Goal: Task Accomplishment & Management: Use online tool/utility

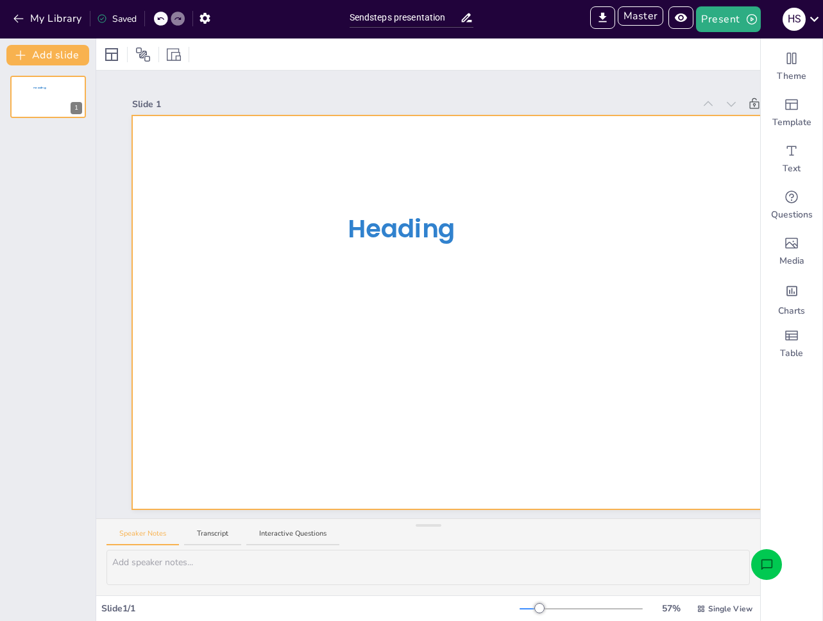
click at [426, 116] on div at bounding box center [482, 313] width 701 height 394
click at [307, 98] on div "Slide 1" at bounding box center [413, 104] width 562 height 13
click at [65, 21] on button "My Library" at bounding box center [49, 18] width 78 height 21
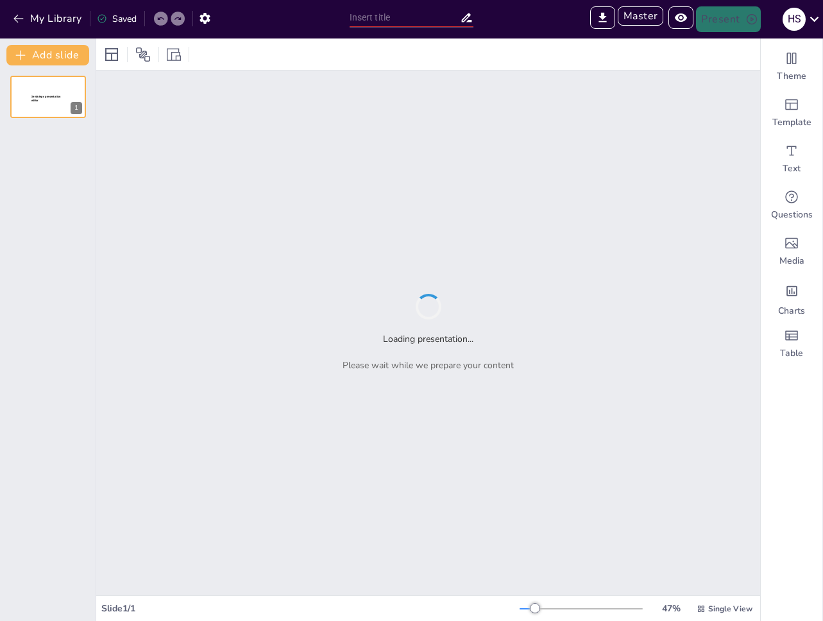
type input "New Sendsteps"
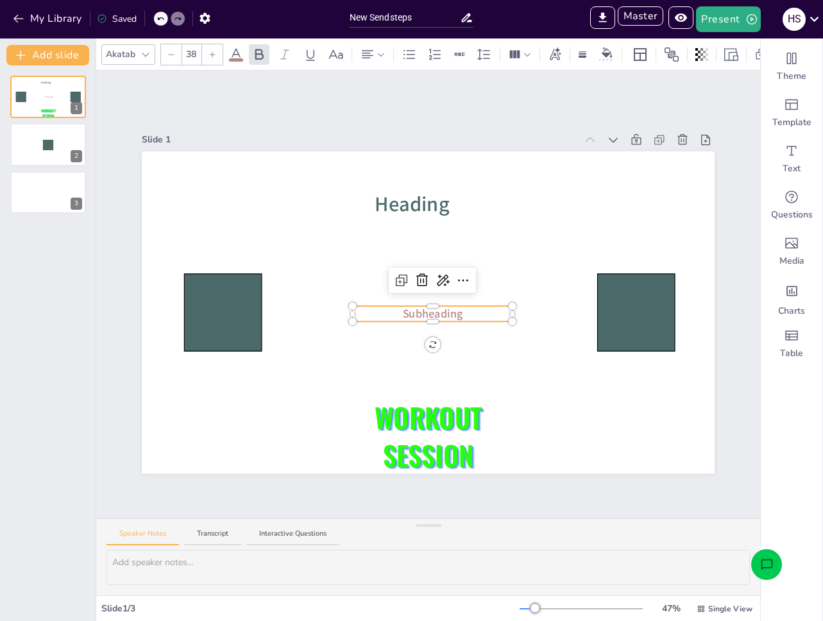
click at [452, 309] on p "Subheading" at bounding box center [433, 314] width 160 height 16
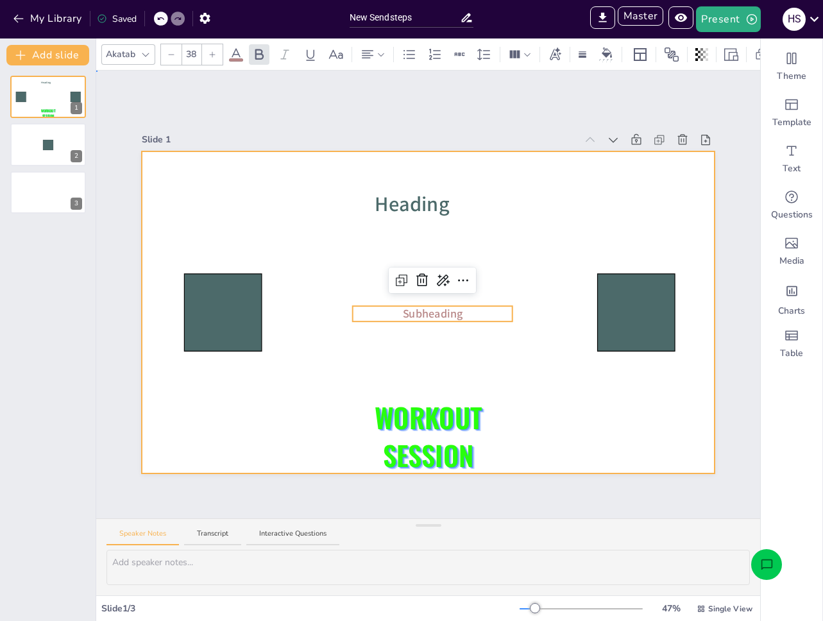
click at [466, 336] on div at bounding box center [428, 312] width 573 height 322
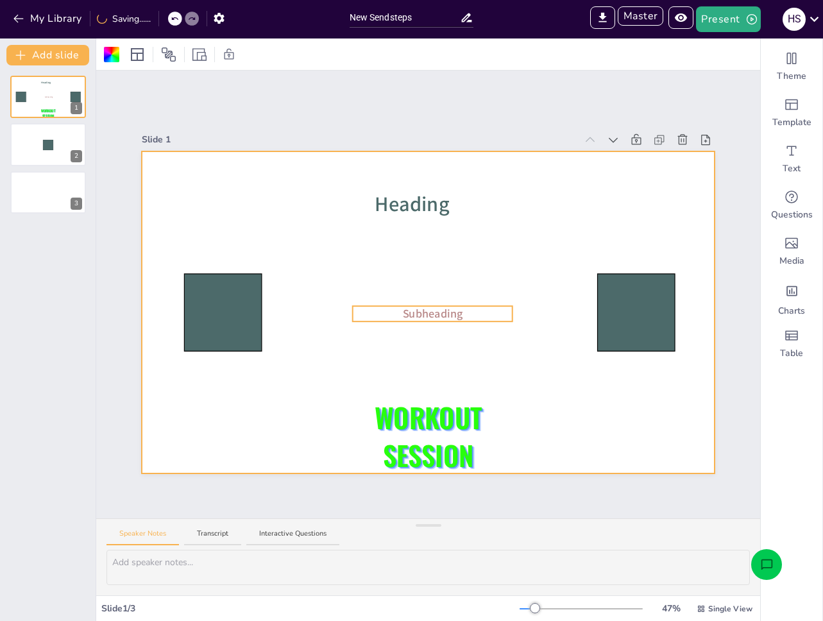
click at [460, 308] on p "Subheading" at bounding box center [433, 314] width 160 height 16
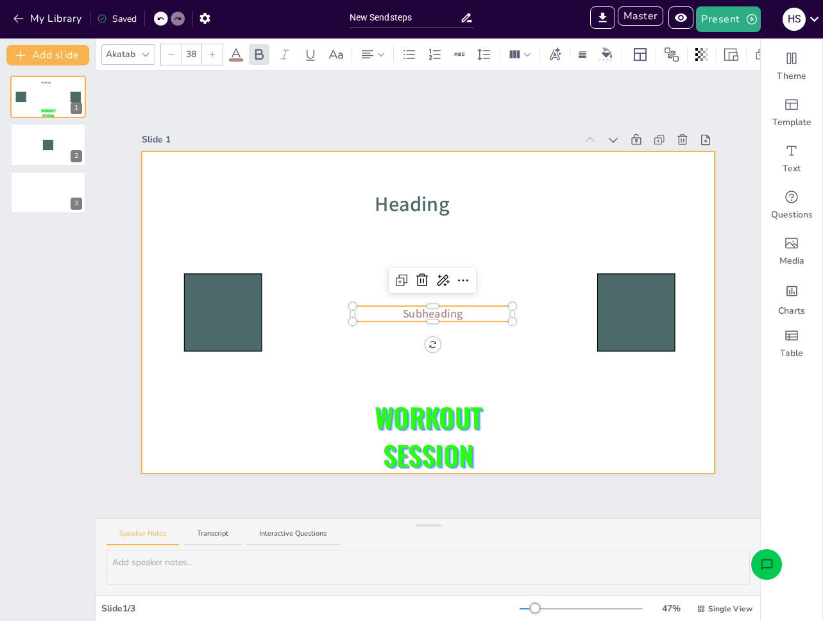
click at [483, 320] on div at bounding box center [428, 312] width 573 height 322
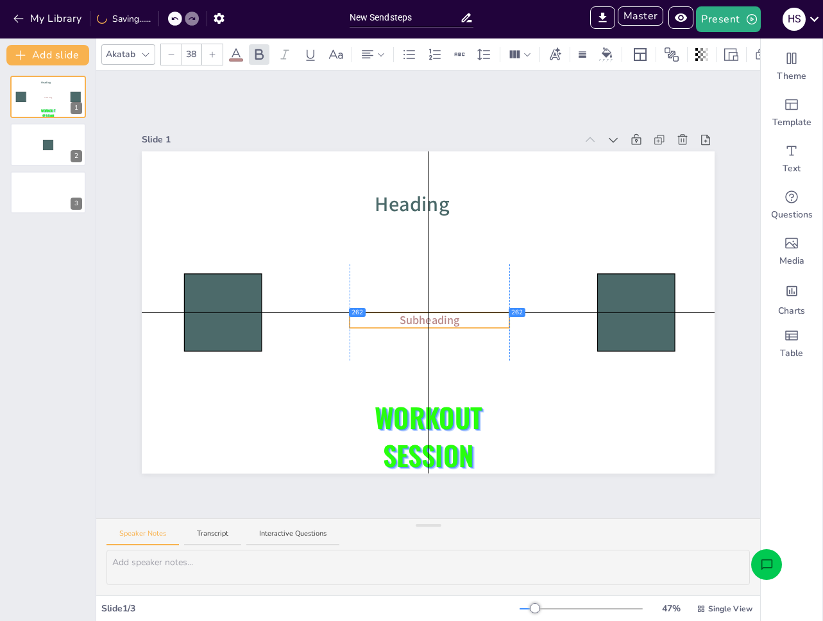
click at [481, 317] on p "Subheading" at bounding box center [430, 321] width 160 height 16
drag, startPoint x: 472, startPoint y: 321, endPoint x: 474, endPoint y: 313, distance: 7.9
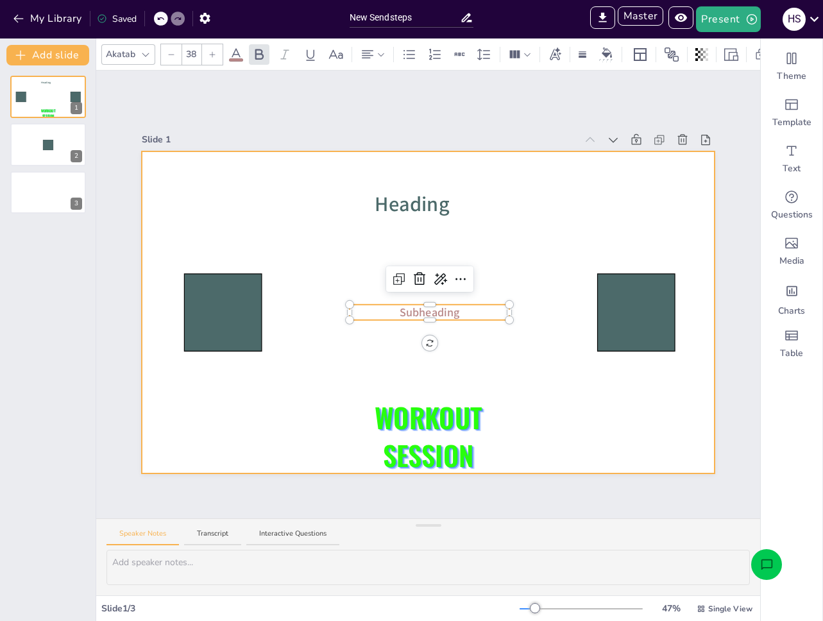
click at [476, 344] on div at bounding box center [428, 312] width 573 height 322
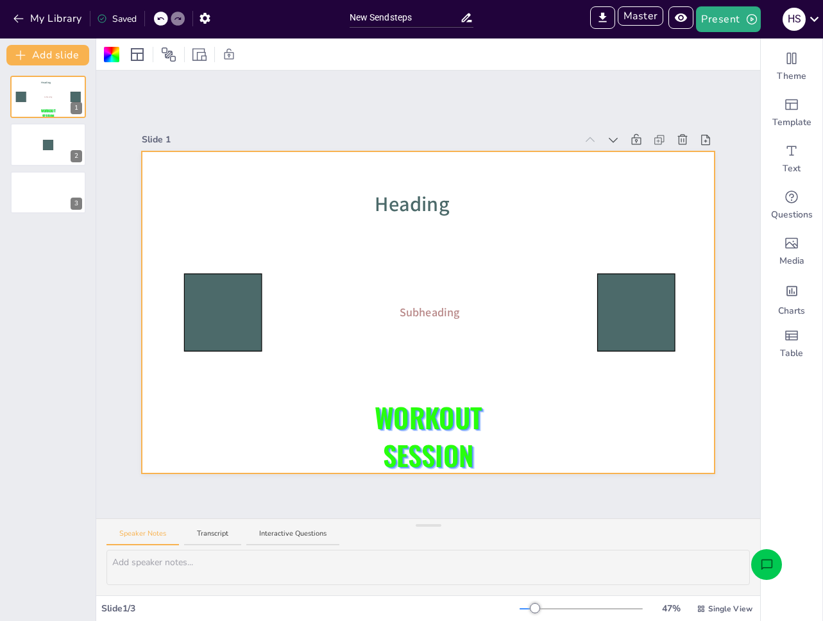
click at [772, 559] on icon "Open assistant chat" at bounding box center [767, 564] width 13 height 13
click at [42, 14] on button "My Library" at bounding box center [49, 18] width 78 height 21
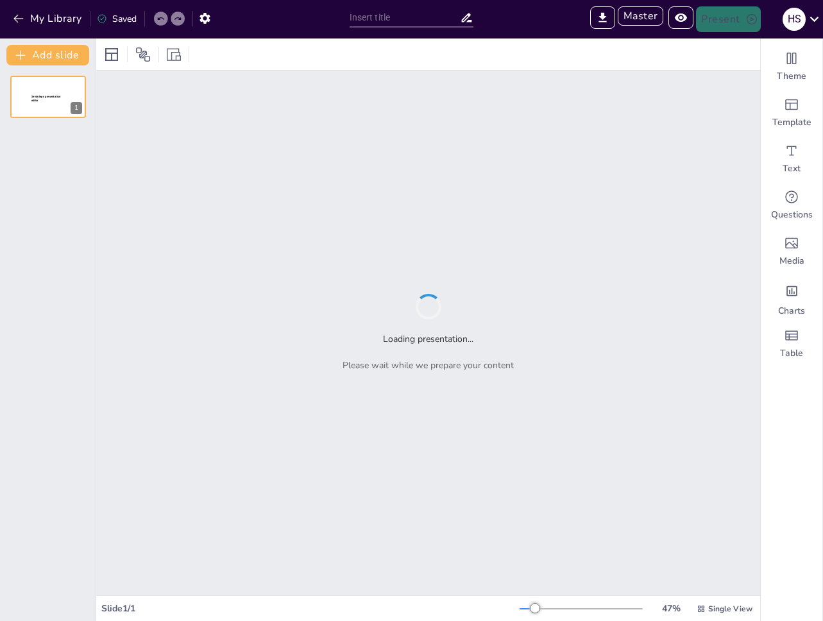
type input "test"
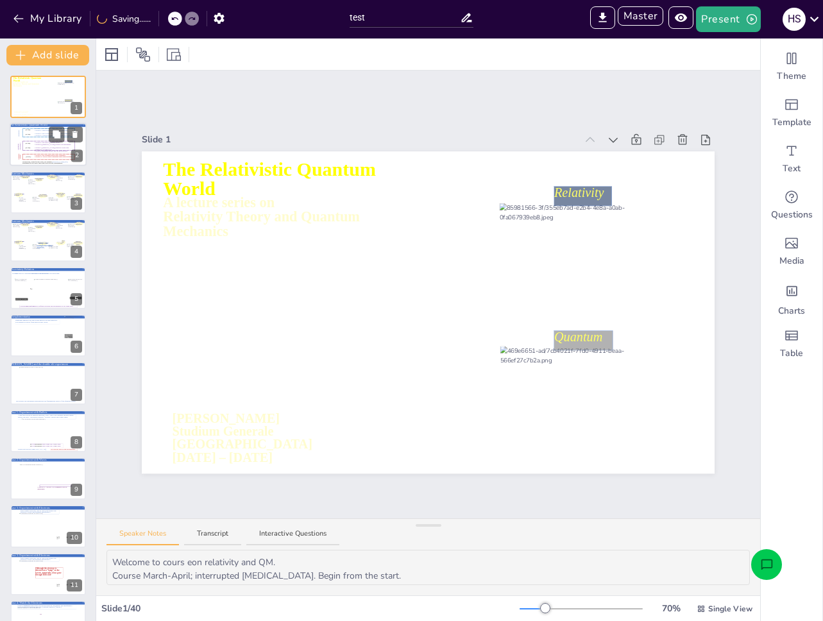
click at [34, 149] on icon at bounding box center [48, 146] width 52 height 9
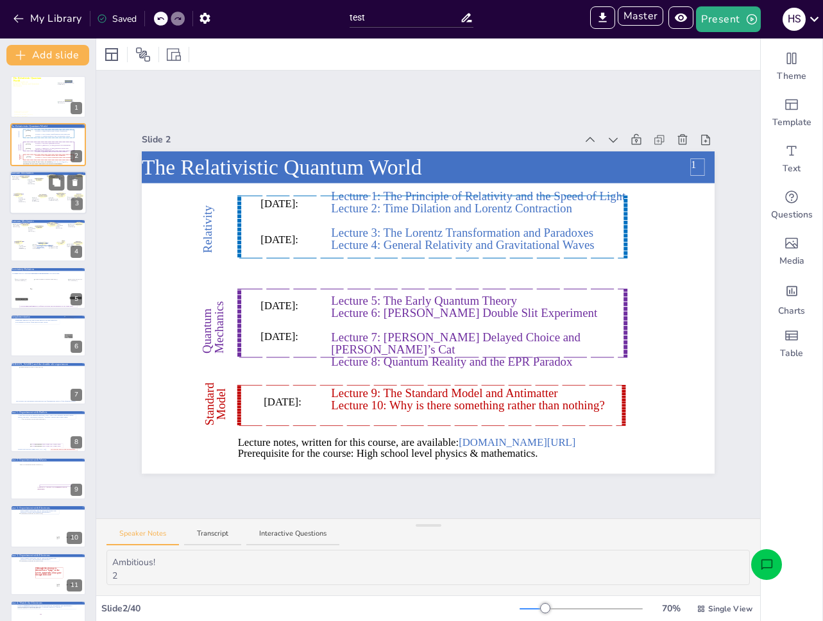
click at [37, 204] on div at bounding box center [36, 203] width 9 height 12
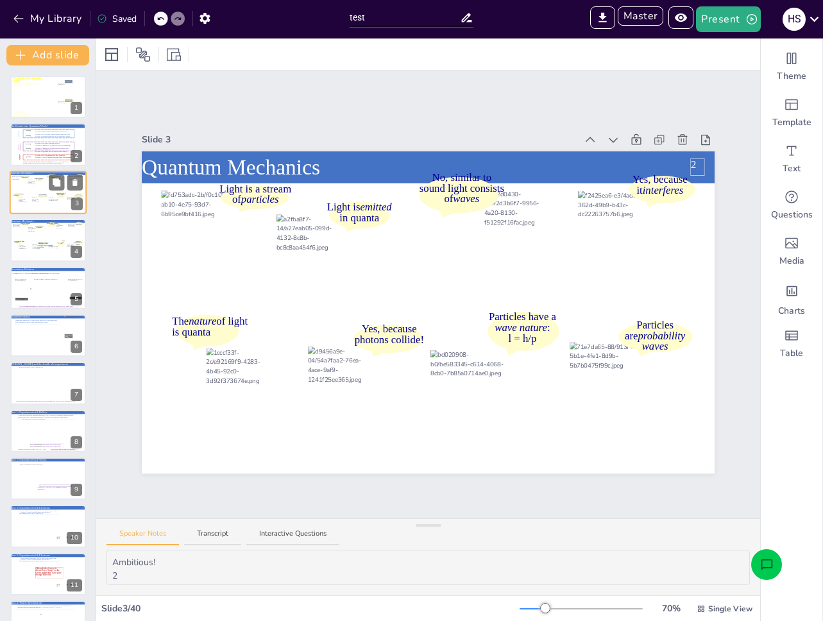
type textarea "Summary of Quantum Mechanics sofar. 3"
click at [42, 249] on div "Yes, because photons collide! Arthur Compton" at bounding box center [41, 250] width 18 height 19
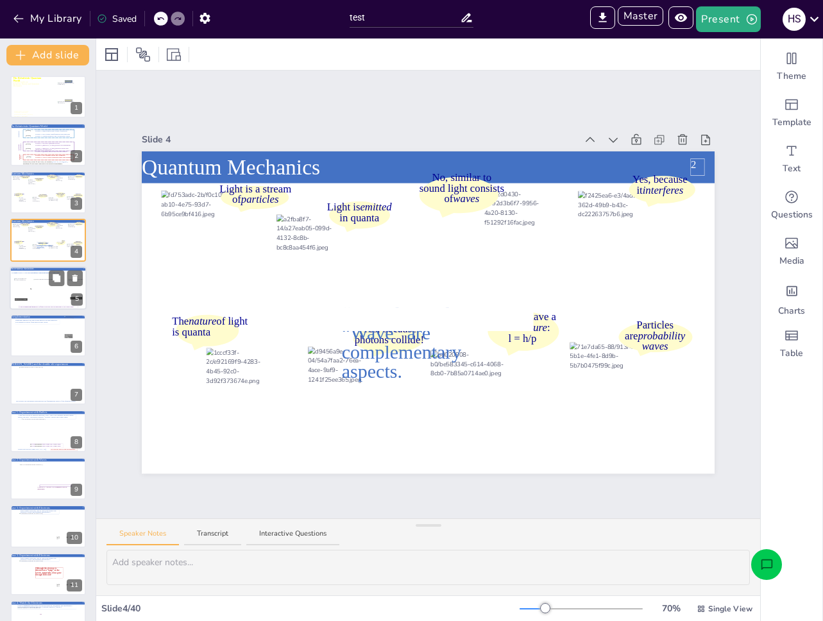
click at [37, 300] on div at bounding box center [49, 290] width 33 height 23
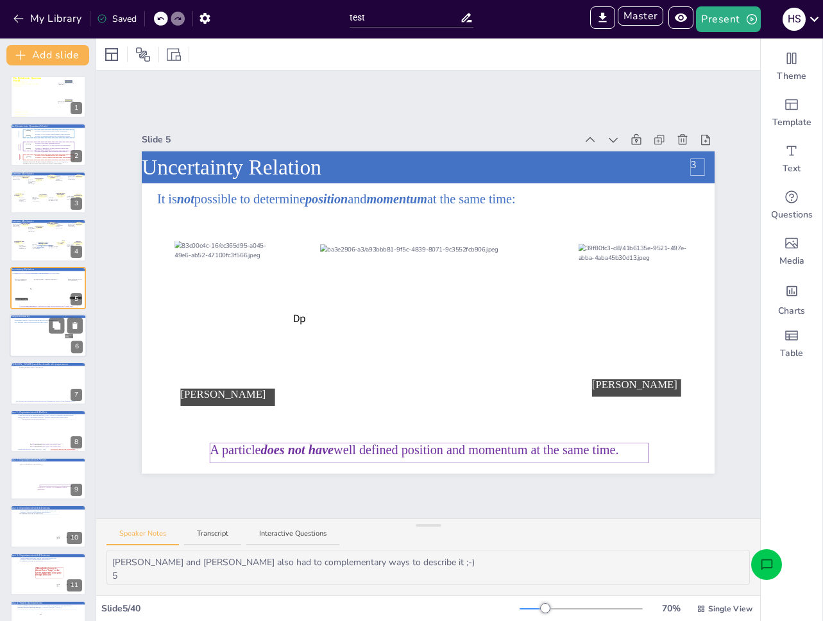
click at [42, 344] on div at bounding box center [48, 336] width 77 height 44
type textarea "Niels Bohr: Nestor of the Copenhagen interpretation of Quantum Mechanics 6"
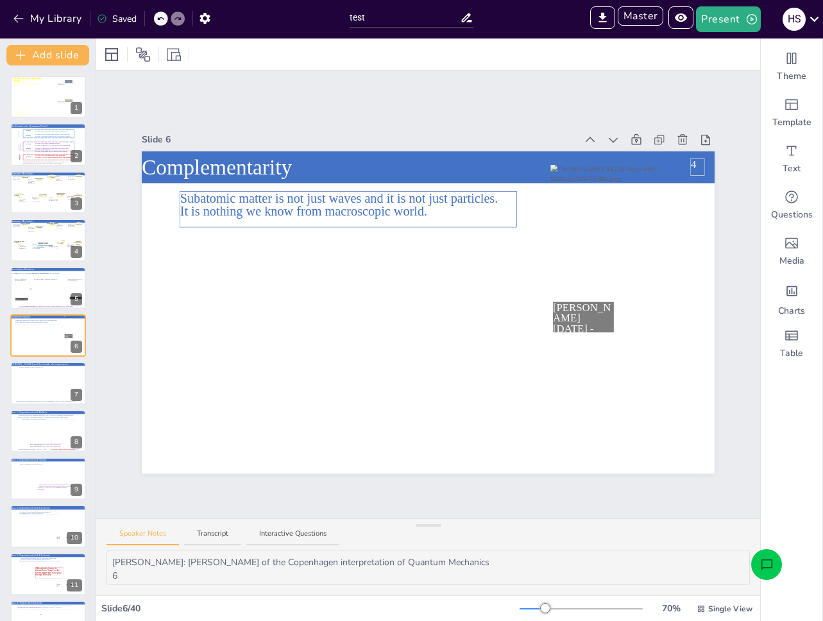
click at [762, 564] on icon "Open assistant chat" at bounding box center [767, 564] width 13 height 13
click at [224, 546] on div "Speaker Notes Transcript Interactive Questions" at bounding box center [428, 534] width 664 height 31
click at [224, 543] on button "Transcript" at bounding box center [212, 537] width 57 height 17
click at [156, 537] on button "Speaker Notes" at bounding box center [143, 537] width 73 height 17
click at [768, 565] on icon "Open assistant chat" at bounding box center [767, 564] width 13 height 13
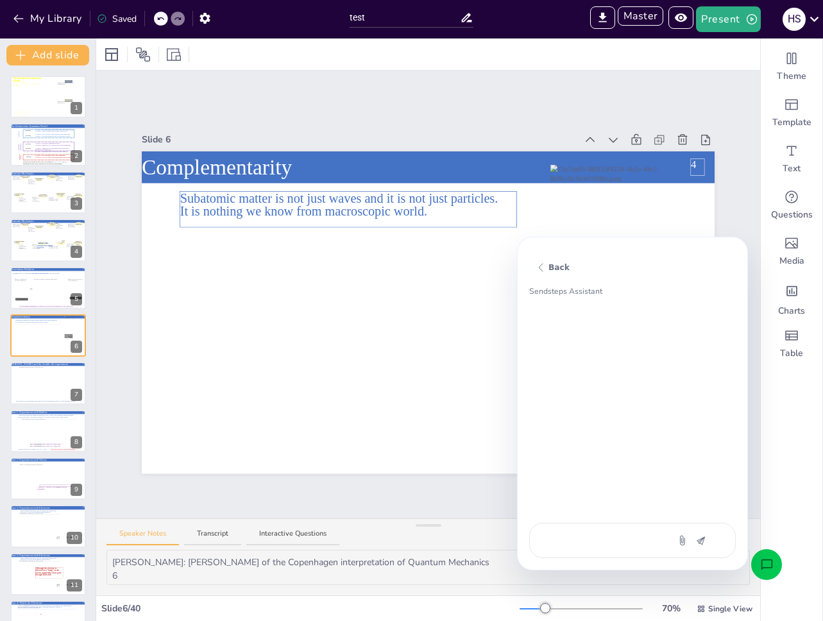
click at [616, 538] on textarea at bounding box center [600, 540] width 108 height 13
type textarea "x"
type textarea "voeg een quiz vraag toe op basis van deze presentatie"
type textarea "x"
type textarea "voeg een quiz vraag toe op basis van deze presentatie"
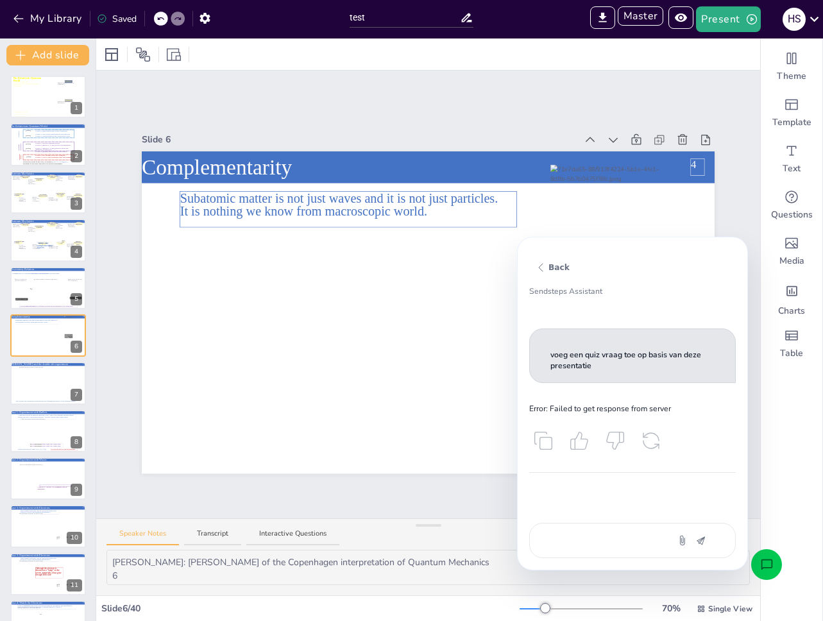
click at [573, 549] on div "voeg een quiz vraag toe op basis van deze presentatie" at bounding box center [633, 540] width 207 height 35
click at [577, 538] on textarea "voeg een quiz vraag toe op basis van deze presentatie" at bounding box center [600, 540] width 108 height 13
type textarea "x"
type textarea "f"
type textarea "x"
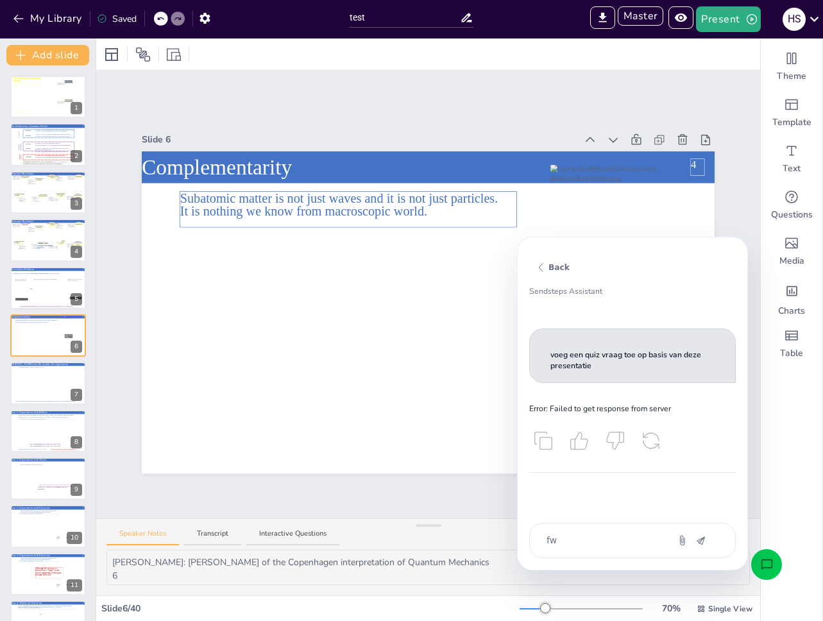
type textarea "fwf"
type textarea "x"
type textarea "fwfe"
click at [492, 492] on div "Slide 1 A lecture series on Relativity Theory and Quantum Mechanics The Relativ…" at bounding box center [428, 295] width 664 height 448
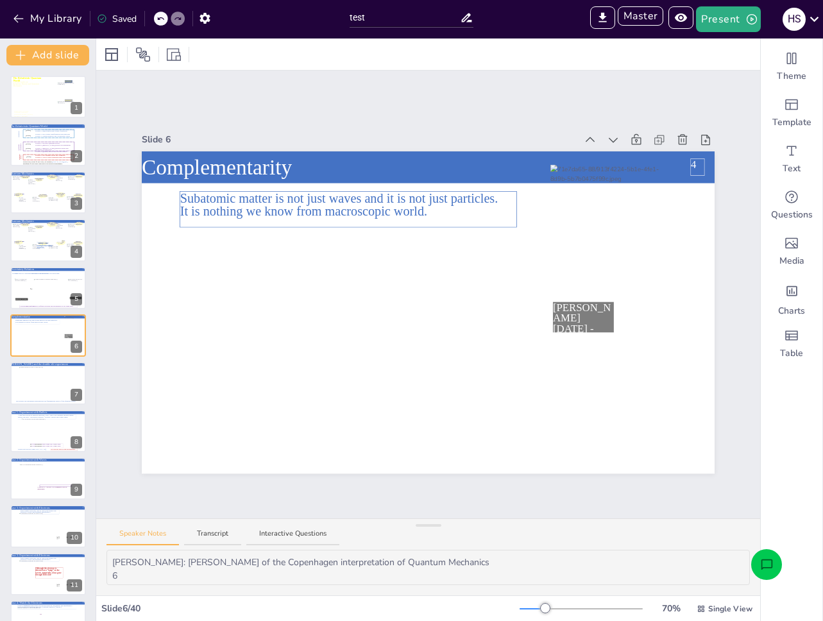
click at [761, 501] on div "Theme Template Text Questions Media Charts Table" at bounding box center [792, 330] width 62 height 583
click at [769, 569] on icon "Open assistant chat" at bounding box center [767, 564] width 13 height 13
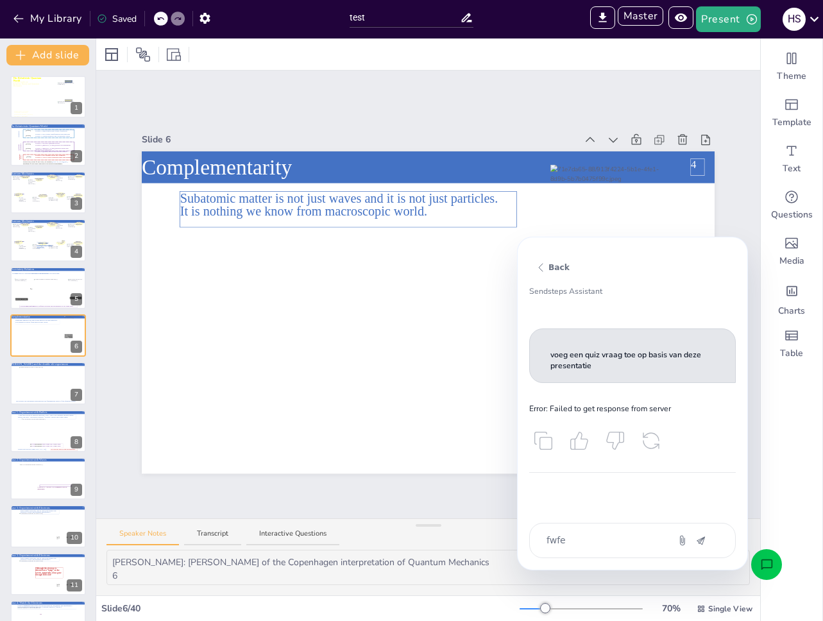
click at [494, 488] on div "Slide 1 A lecture series on Relativity Theory and Quantum Mechanics The Relativ…" at bounding box center [428, 295] width 664 height 448
click at [481, 429] on div at bounding box center [428, 312] width 573 height 322
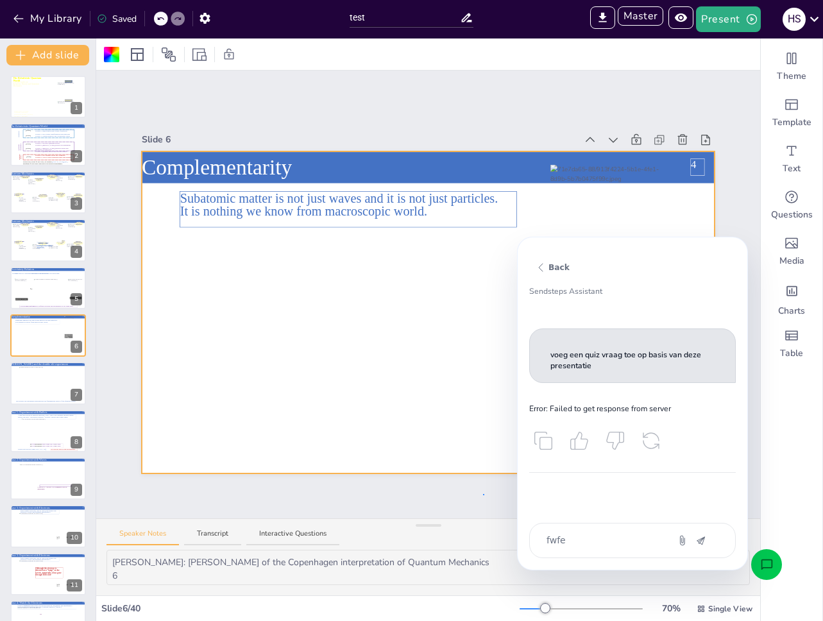
click at [483, 495] on div "Slide 1 A lecture series on Relativity Theory and Quantum Mechanics The Relativ…" at bounding box center [428, 295] width 664 height 448
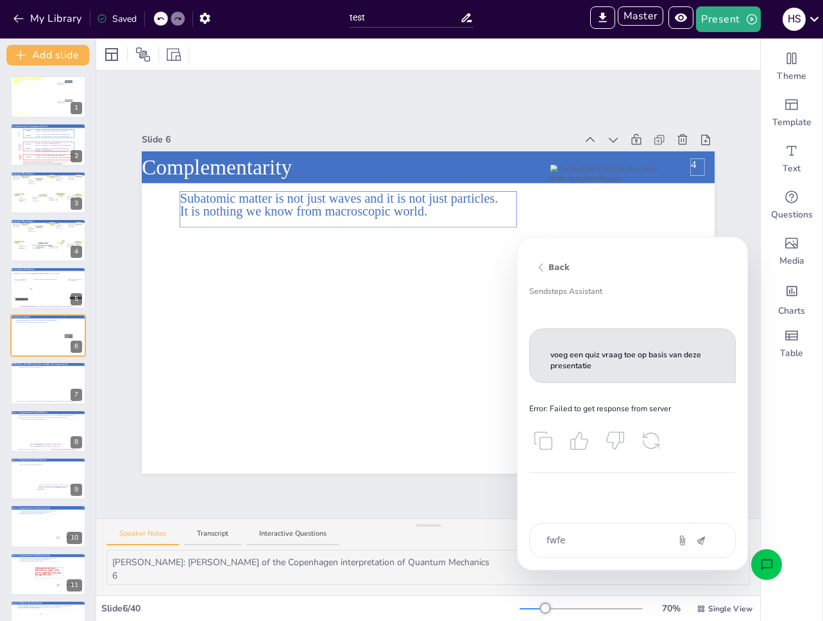
click at [728, 517] on div "Back Sendsteps Assistant voeg een quiz vraag toe op basis van deze presentatie …" at bounding box center [633, 403] width 207 height 309
click at [761, 504] on div "Theme Template Text Questions Media Charts Table" at bounding box center [792, 330] width 62 height 583
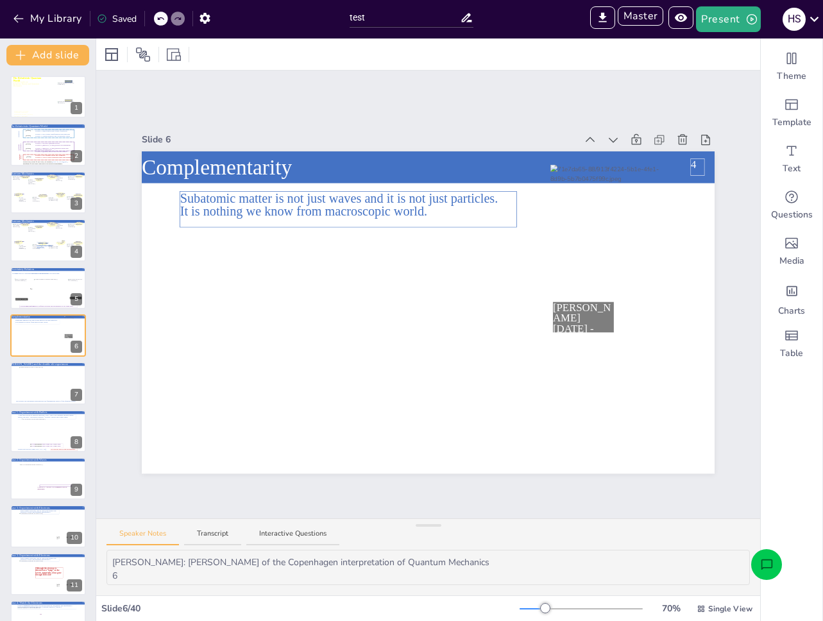
drag, startPoint x: 699, startPoint y: 537, endPoint x: 727, endPoint y: 540, distance: 27.9
click at [698, 537] on div "Speaker Notes Transcript Interactive Questions" at bounding box center [428, 534] width 664 height 31
click at [765, 563] on icon "Open assistant chat" at bounding box center [767, 564] width 13 height 13
click at [474, 525] on div "Speaker Notes Transcript Interactive Questions" at bounding box center [428, 534] width 664 height 31
click at [771, 560] on icon "Open assistant chat" at bounding box center [767, 564] width 13 height 13
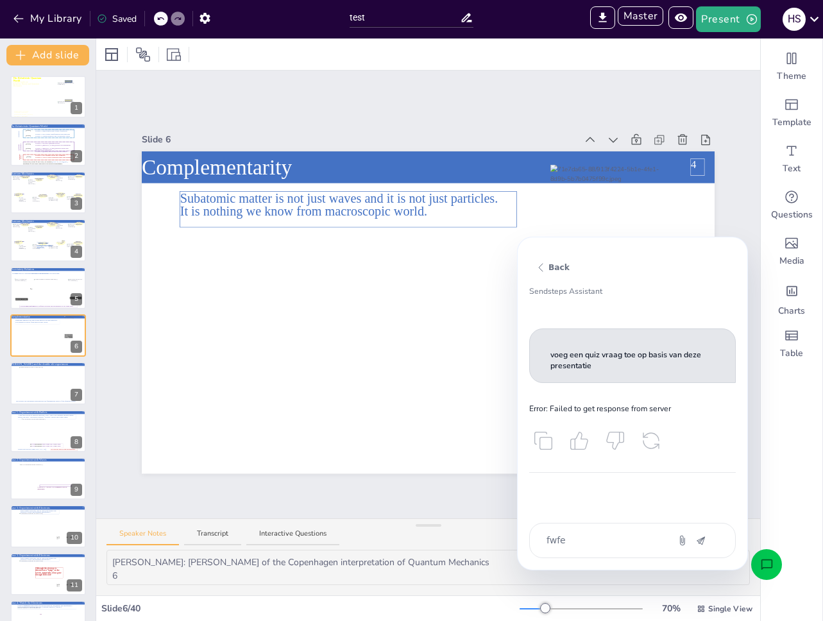
click at [562, 272] on button "Back" at bounding box center [552, 267] width 44 height 17
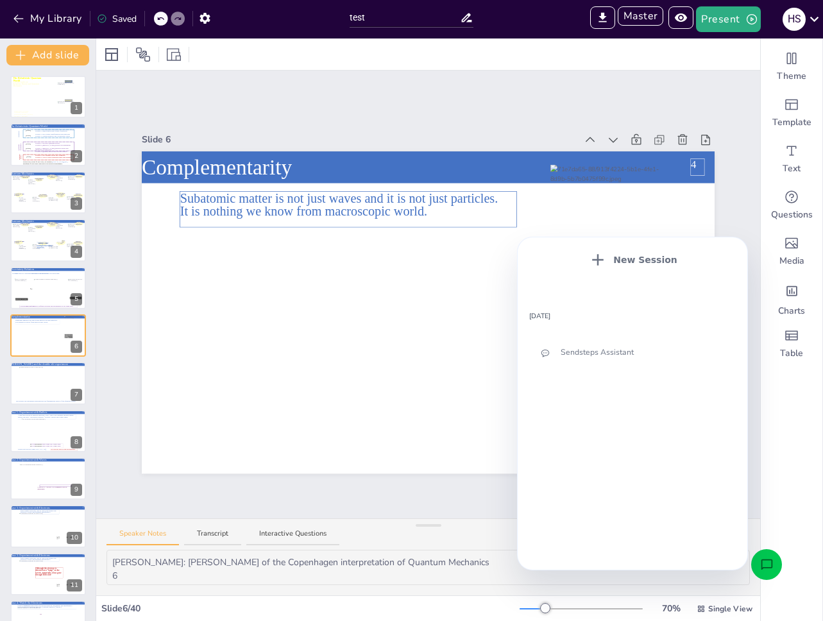
click at [577, 358] on div "Sendsteps Assistant" at bounding box center [629, 353] width 136 height 12
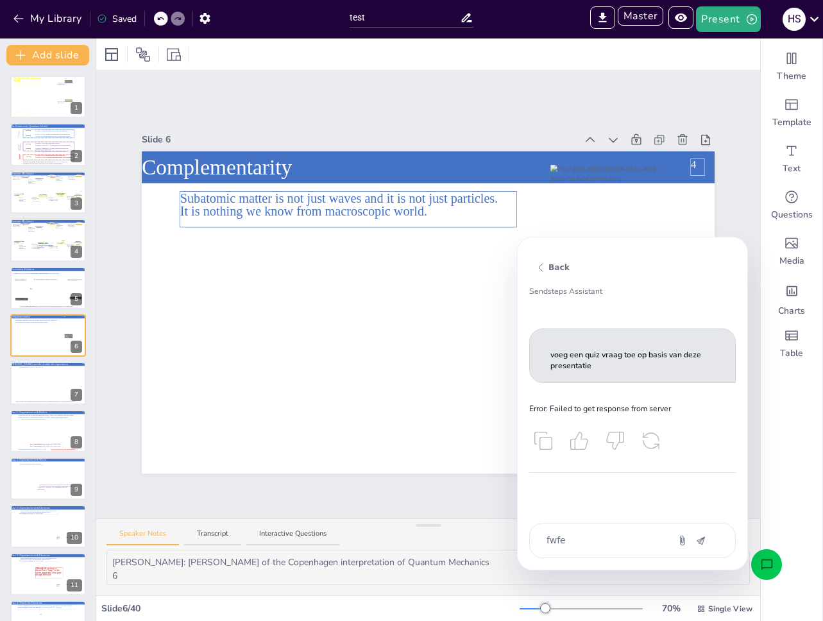
click at [566, 263] on button "Back" at bounding box center [552, 267] width 44 height 17
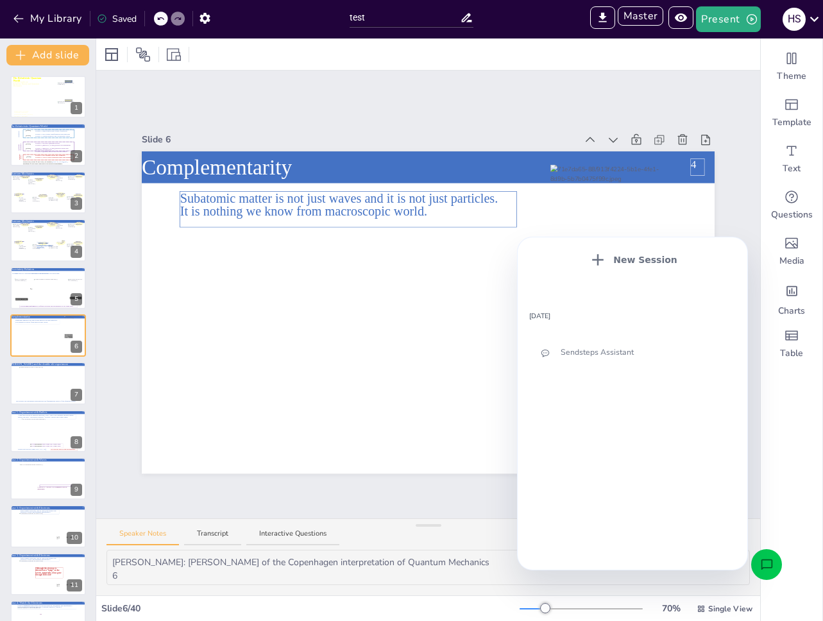
click at [578, 357] on span "Sendsteps Assistant" at bounding box center [597, 352] width 73 height 10
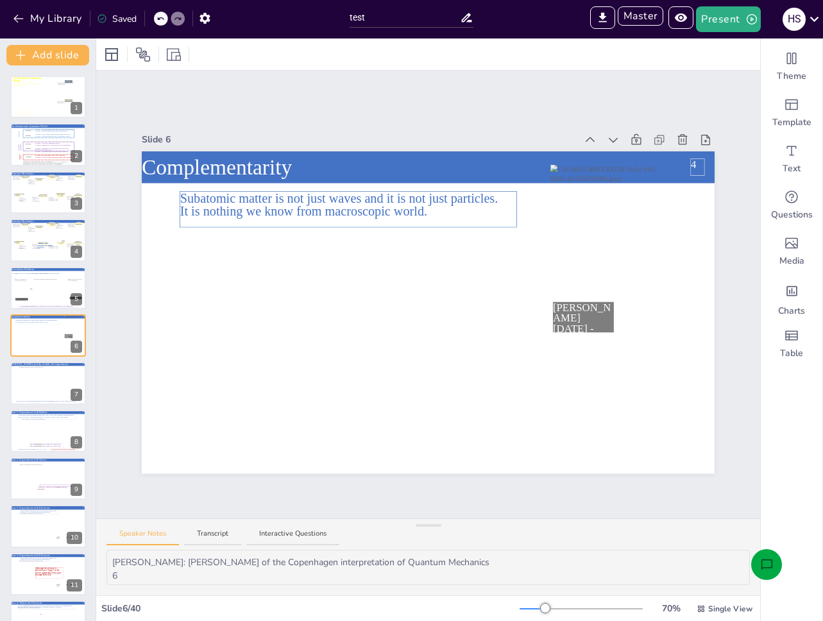
click at [771, 565] on icon "Open assistant chat" at bounding box center [767, 564] width 13 height 13
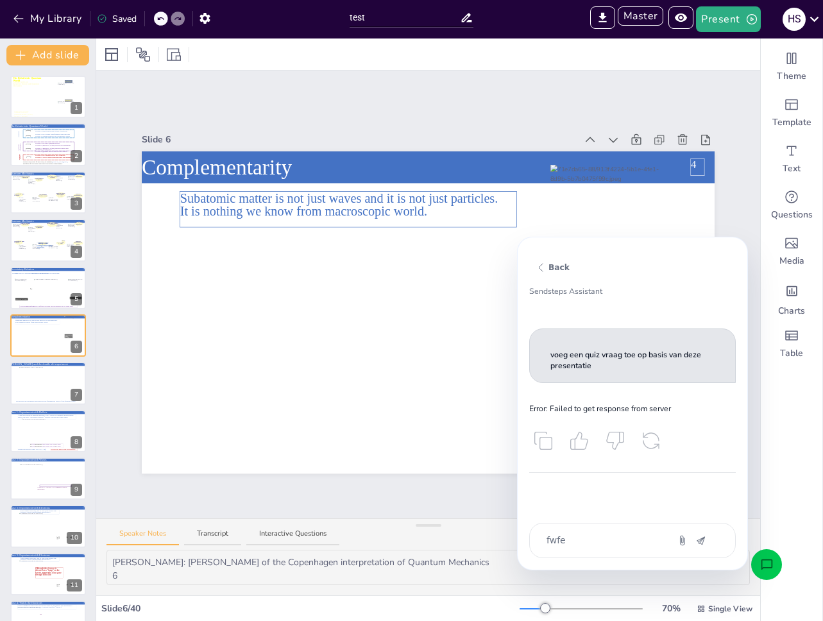
click at [675, 458] on div "voeg een quiz vraag toe op basis van deze presentatie Error: Failed to get resp…" at bounding box center [633, 401] width 207 height 145
click at [561, 274] on button "Back" at bounding box center [552, 267] width 44 height 17
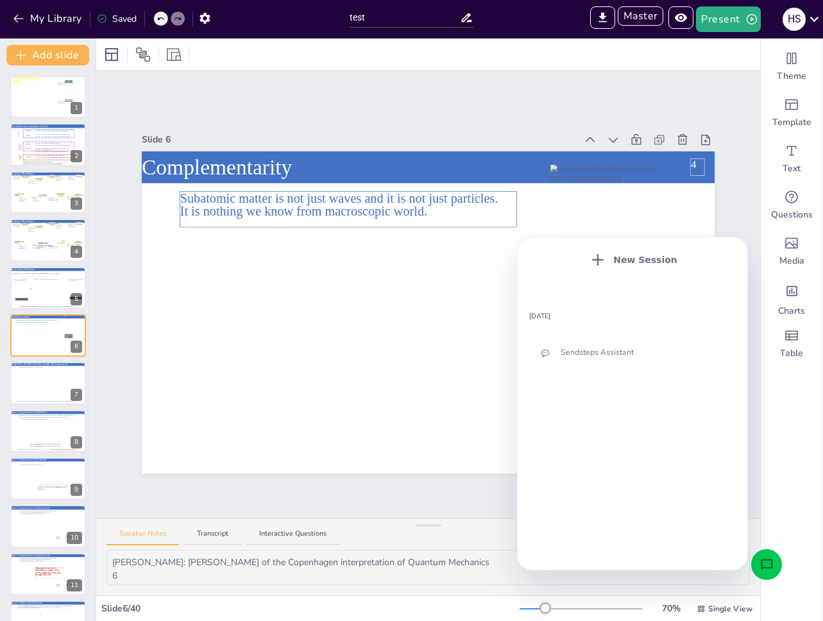
click at [589, 356] on span "Sendsteps Assistant" at bounding box center [597, 352] width 73 height 10
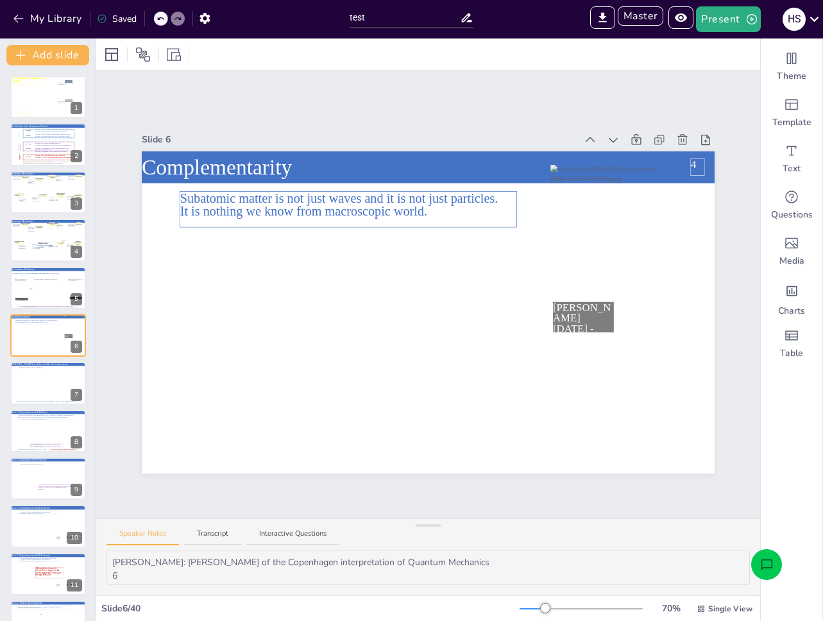
click at [768, 478] on div "Theme Template Text Questions Media Charts Table" at bounding box center [792, 330] width 62 height 583
click at [762, 565] on icon "Open assistant chat" at bounding box center [767, 564] width 13 height 13
type textarea "x"
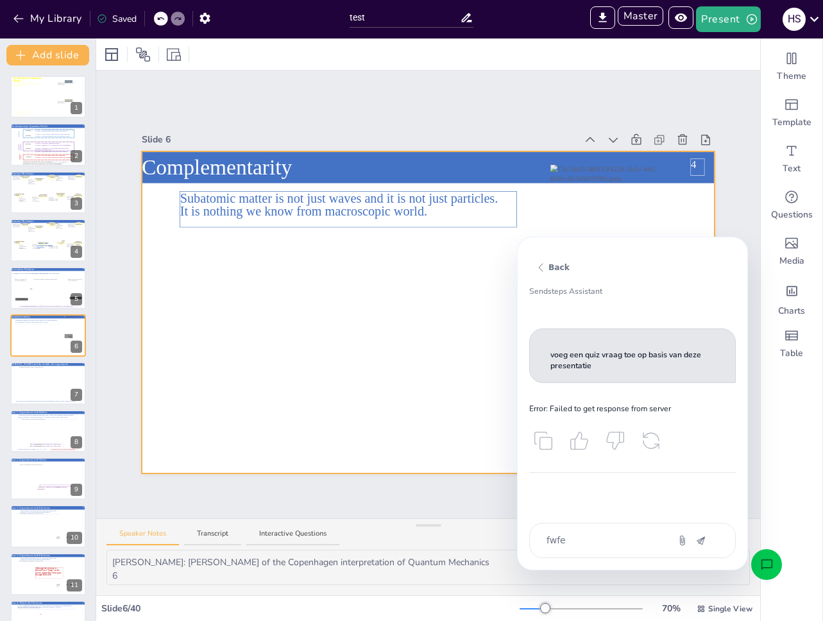
click at [366, 371] on div at bounding box center [428, 312] width 573 height 322
click at [334, 275] on div at bounding box center [360, 271] width 142 height 81
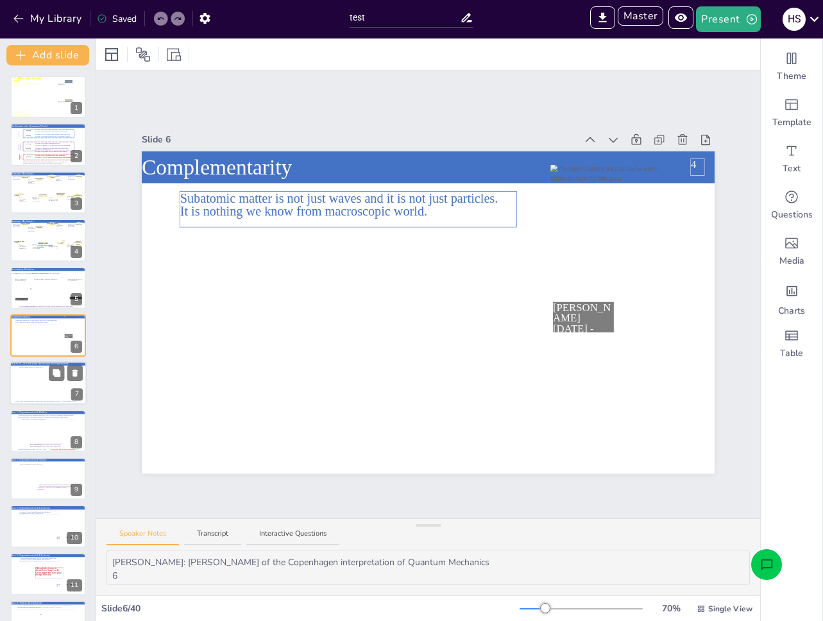
click at [44, 386] on div at bounding box center [48, 383] width 58 height 33
type textarea "We will take it further today 7"
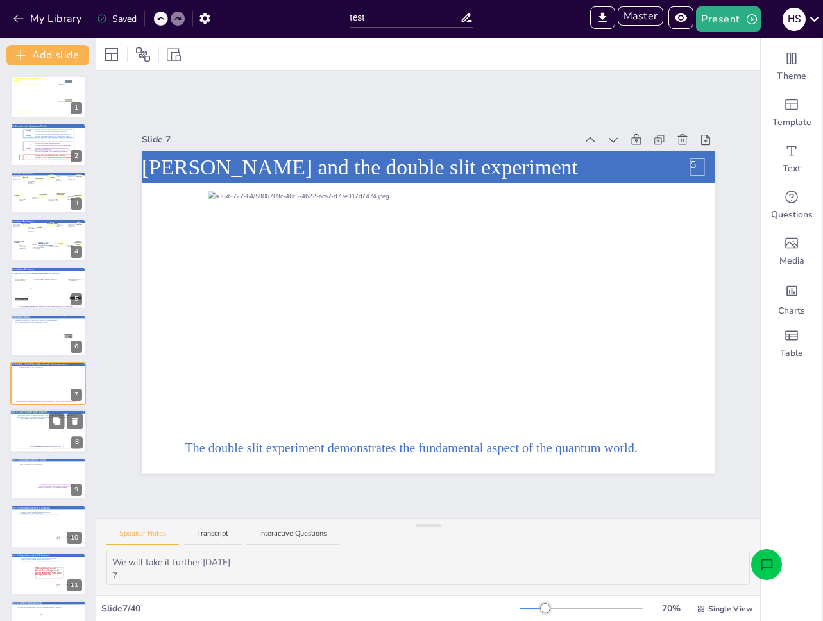
scroll to position [40, 0]
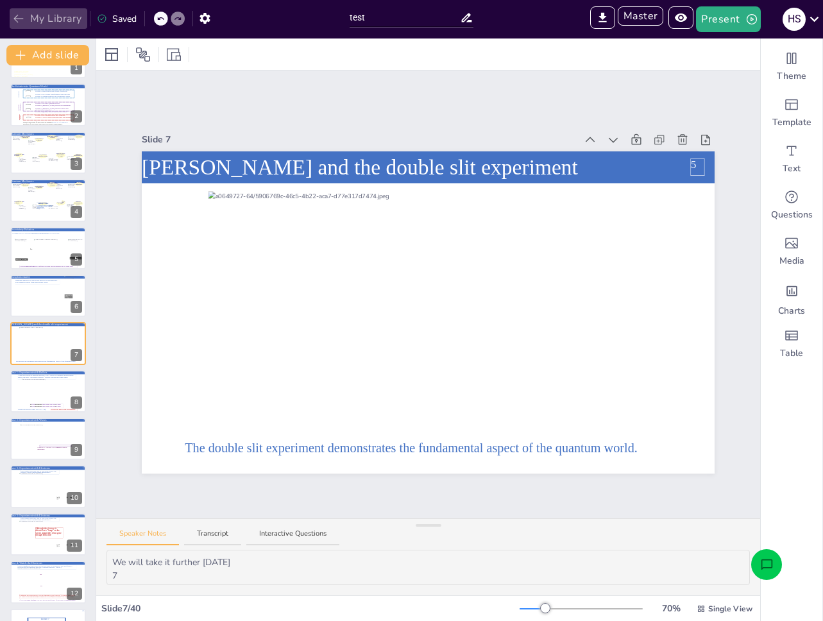
click at [50, 11] on button "My Library" at bounding box center [49, 18] width 78 height 21
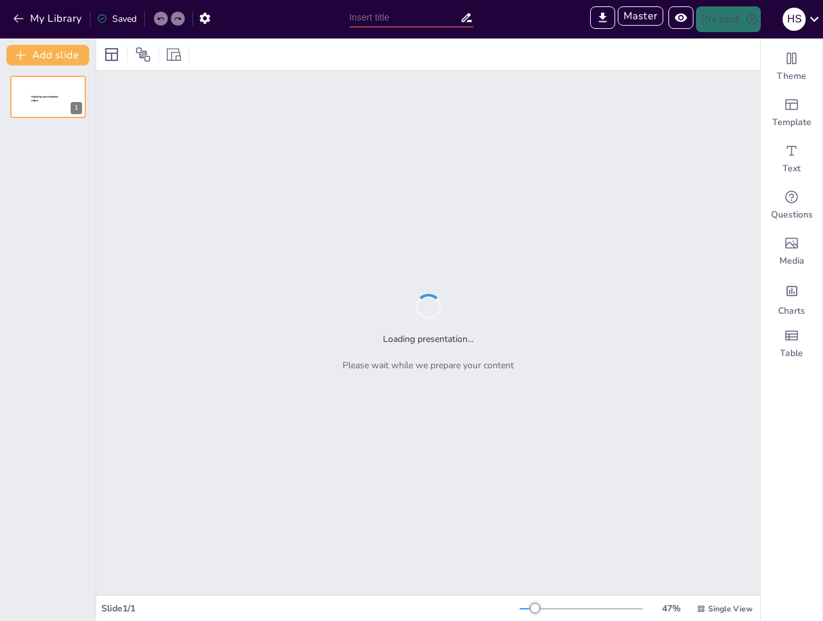
type input "test"
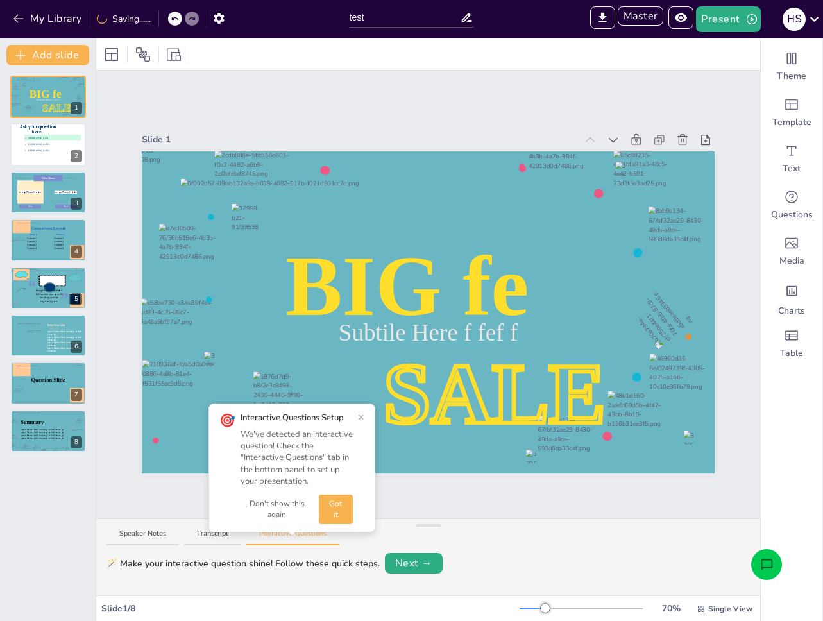
click at [283, 503] on button "Don't show this again" at bounding box center [277, 510] width 73 height 22
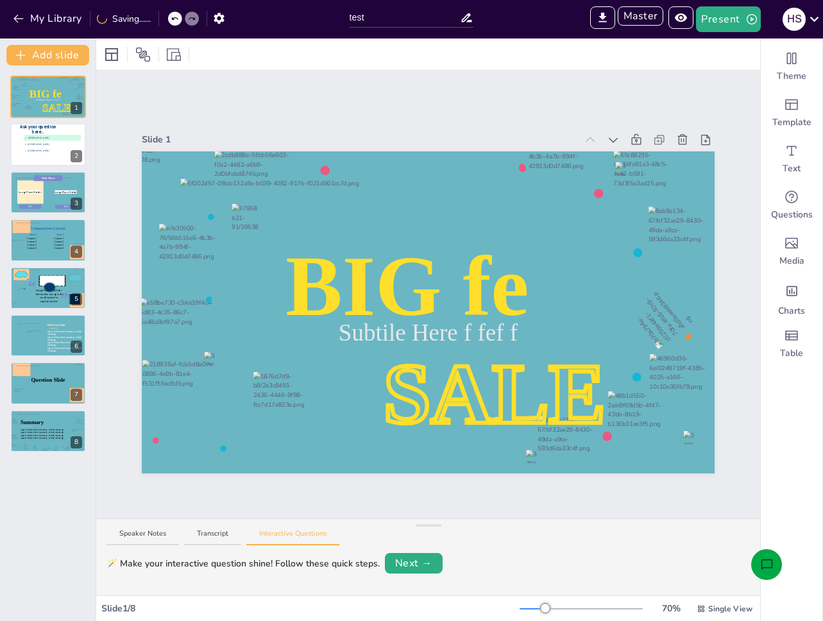
click at [757, 558] on button "Open assistant chat" at bounding box center [767, 564] width 31 height 31
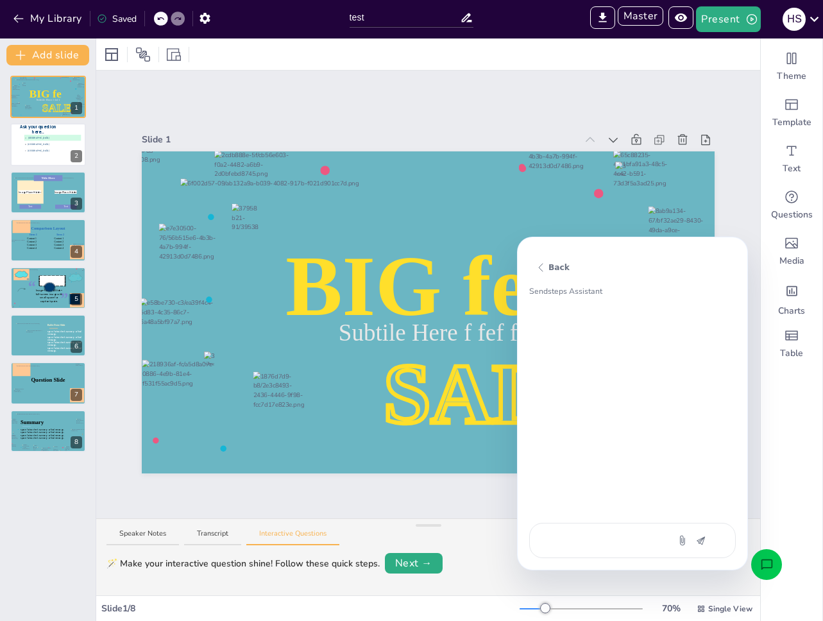
click at [599, 544] on textarea at bounding box center [600, 540] width 108 height 13
type textarea "c"
type textarea "x"
type textarea "cr"
type textarea "x"
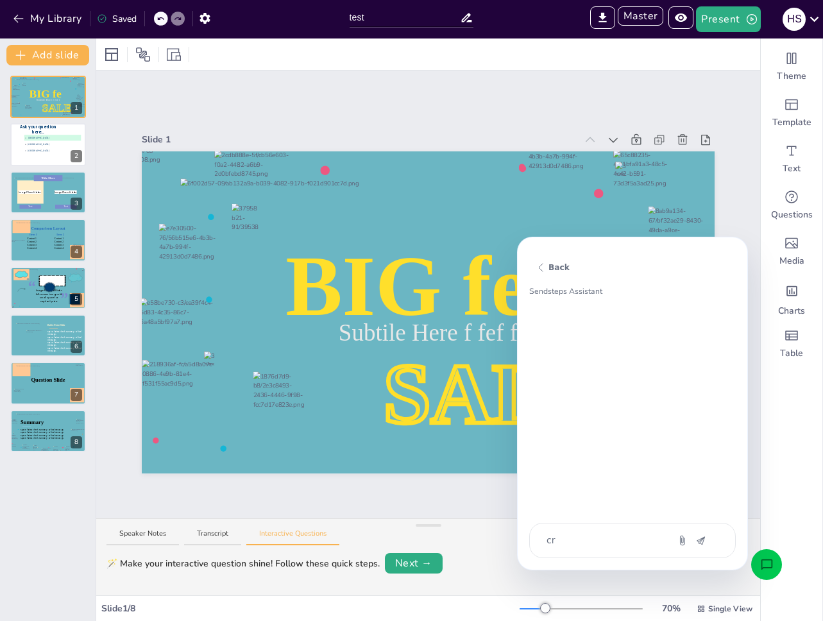
type textarea "cre"
type textarea "x"
type textarea "crea"
type textarea "x"
type textarea "creat"
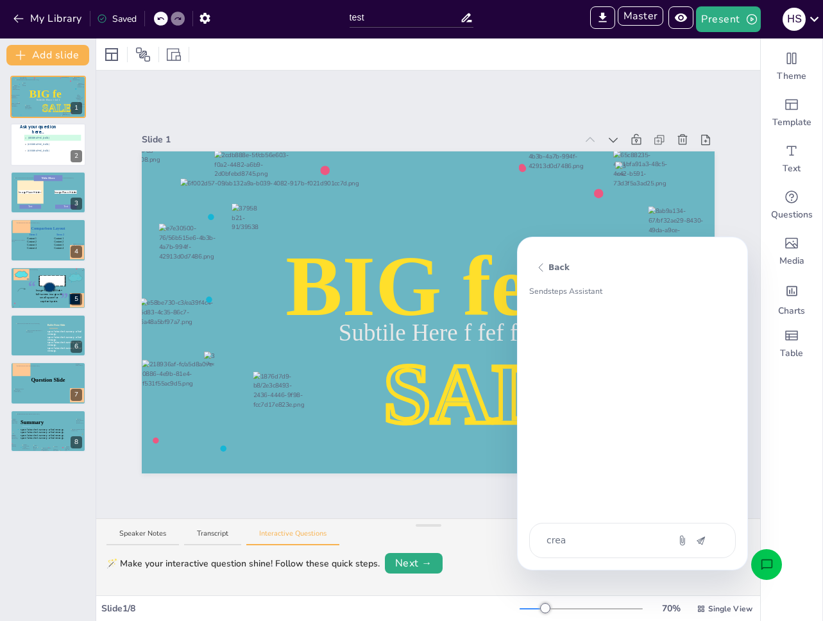
type textarea "x"
type textarea "create"
type textarea "x"
type textarea "create"
type textarea "x"
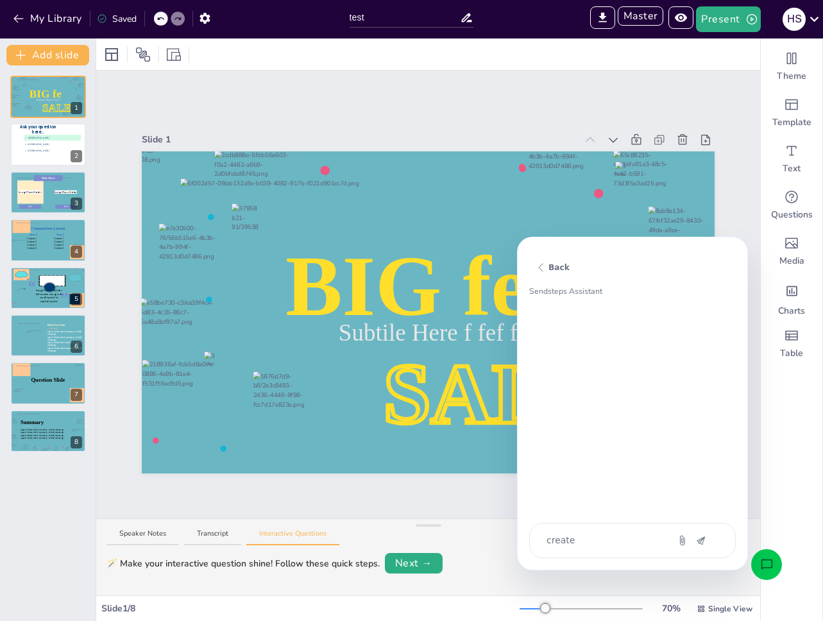
type textarea "create a"
type textarea "x"
type textarea "create a"
type textarea "x"
type textarea "create a q"
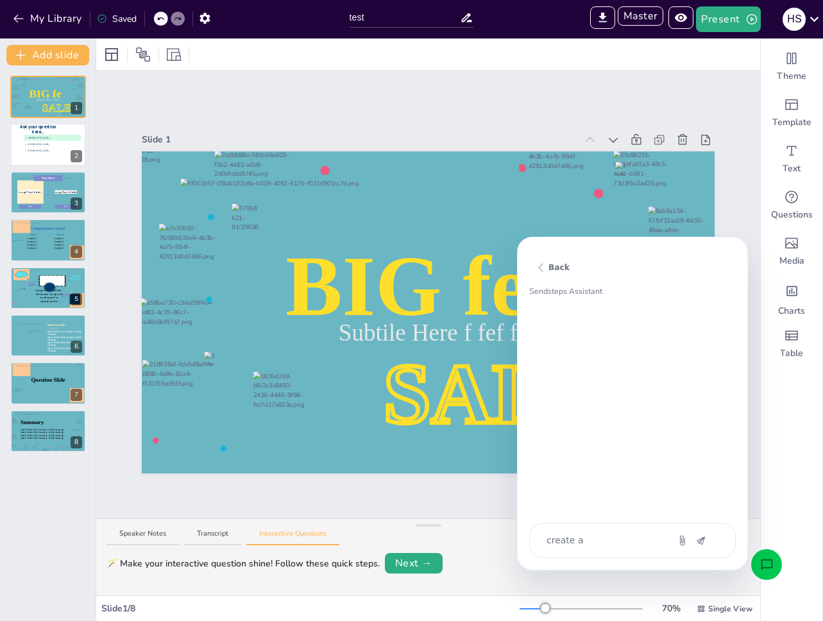
type textarea "x"
type textarea "create a qu"
type textarea "x"
type textarea "create a qui"
type textarea "x"
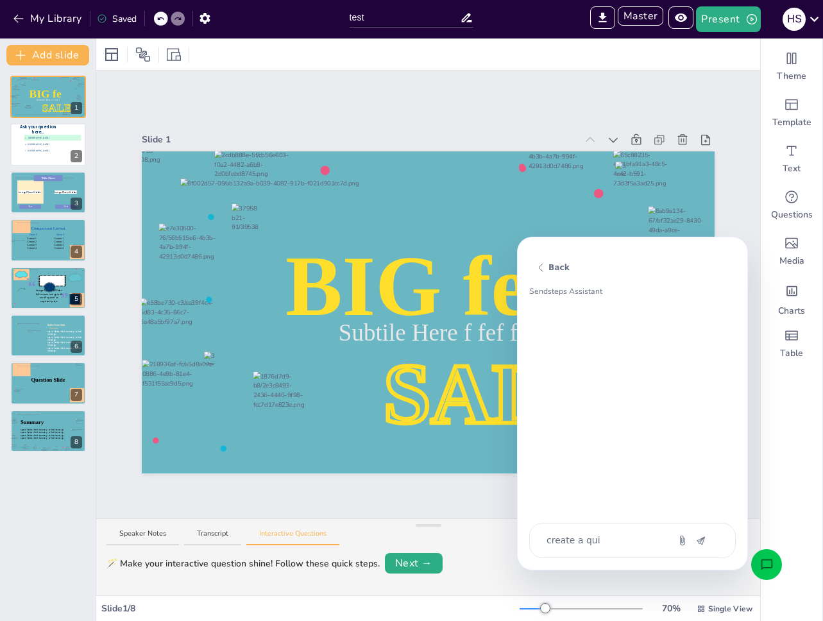
type textarea "create a quiz"
type textarea "x"
type textarea "create a quiz"
type textarea "x"
type textarea "create a quiz a"
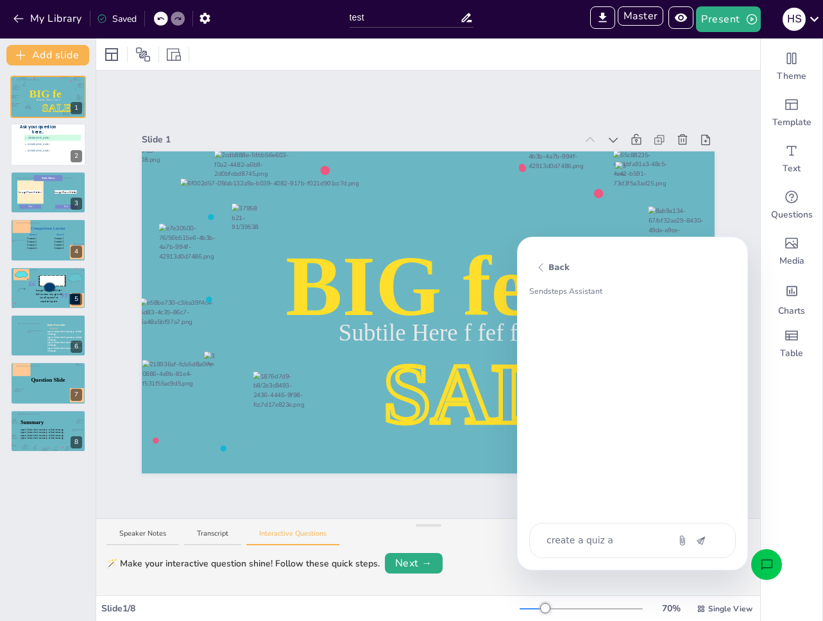
type textarea "x"
type textarea "create a quiz an"
type textarea "x"
type textarea "create a quiz and"
type textarea "x"
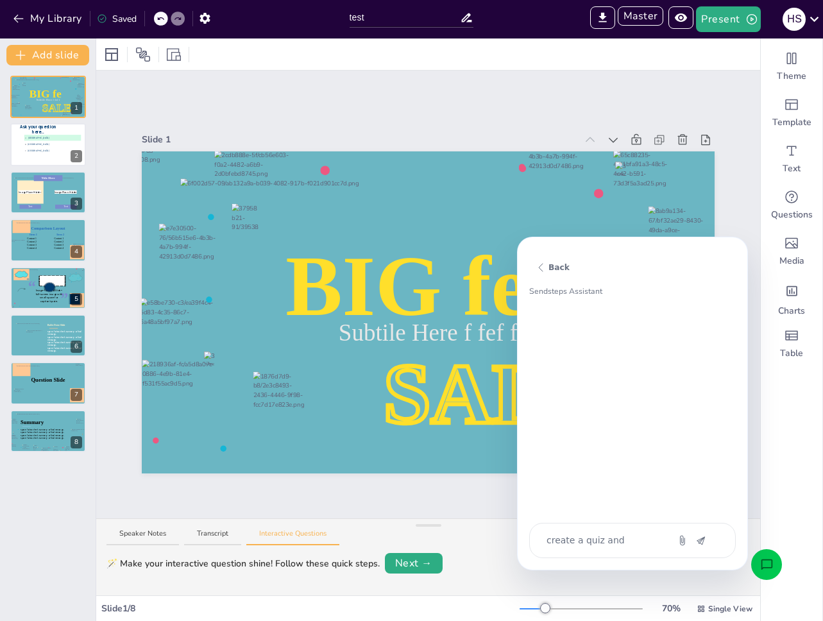
type textarea "create a quiz and"
type textarea "x"
type textarea "create a quiz and p"
type textarea "x"
type textarea "create a quiz and pu"
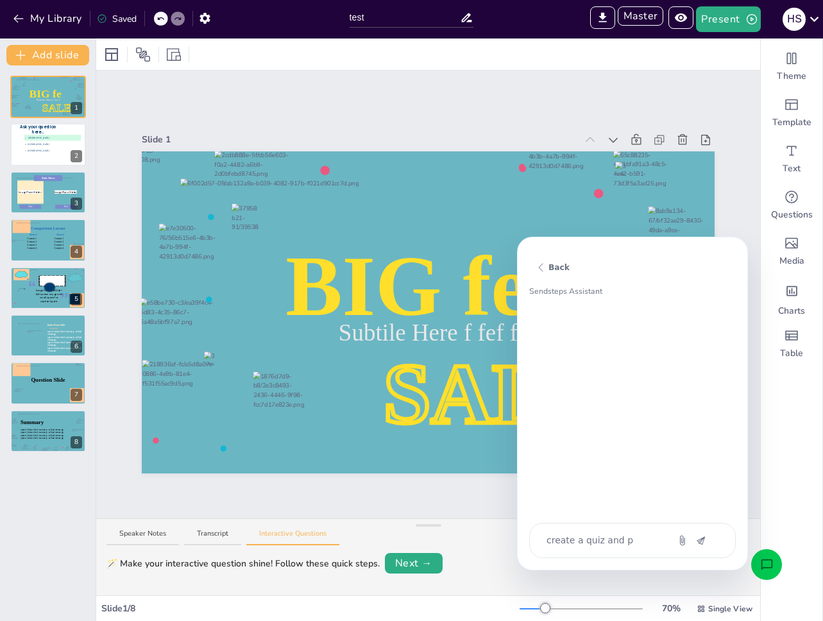
type textarea "x"
type textarea "create a quiz and put"
type textarea "x"
type textarea "create a quiz and put"
type textarea "x"
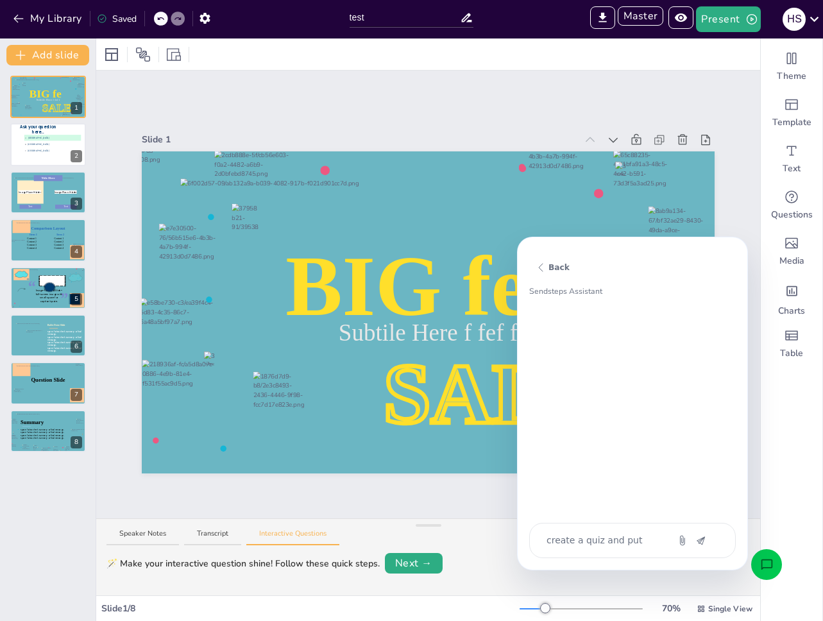
type textarea "create a quiz and put i"
type textarea "x"
type textarea "create a quiz and put it"
type textarea "x"
type textarea "create a quiz and put it"
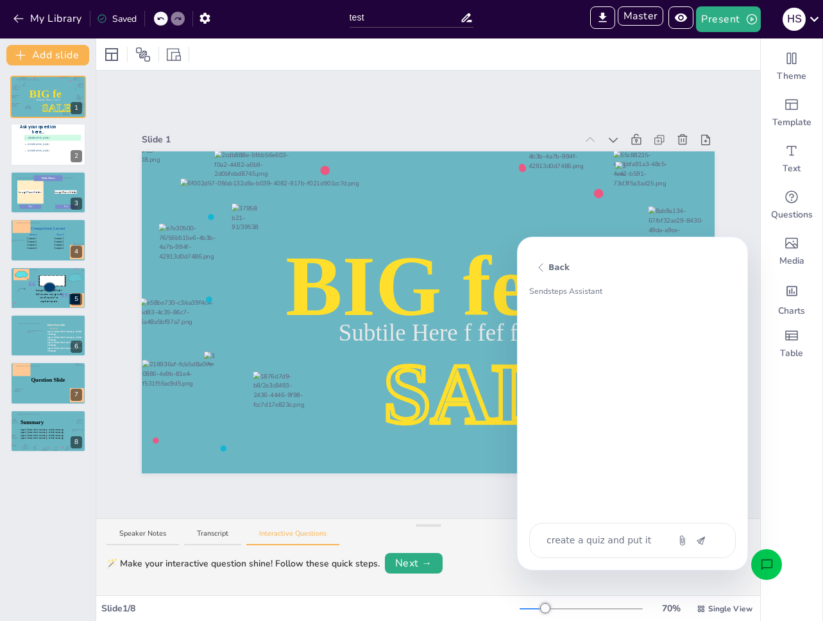
type textarea "x"
type textarea "create a quiz and put it i"
type textarea "x"
type textarea "create a quiz and put it in"
type textarea "x"
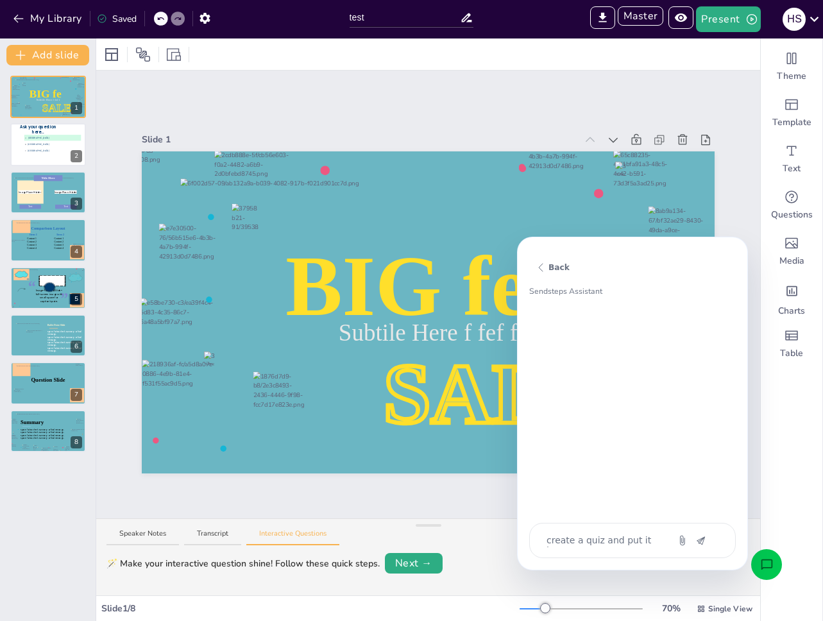
type textarea "create a quiz and put it in"
type textarea "x"
type textarea "create a quiz and put it in s"
type textarea "x"
type textarea "create a quiz and put it in sl"
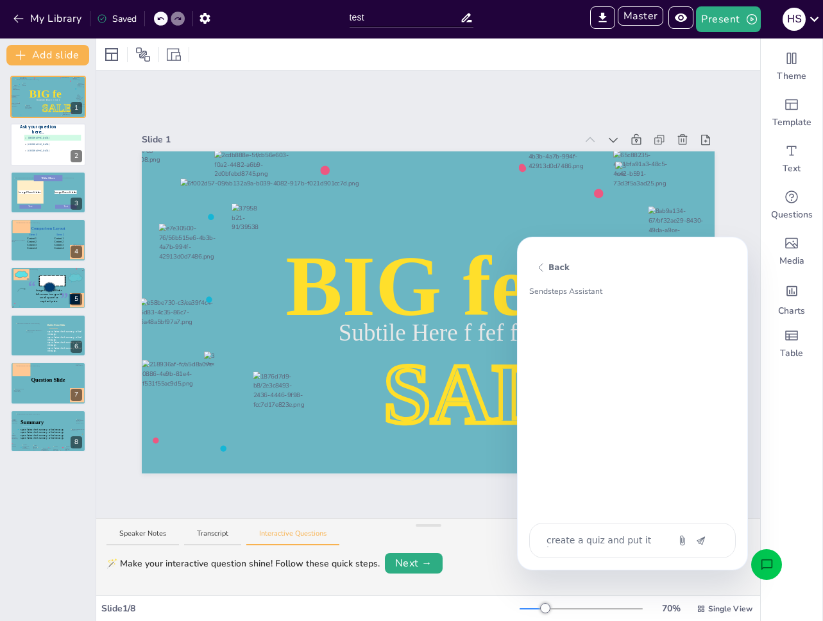
type textarea "x"
type textarea "create a quiz and put it in sli"
type textarea "x"
type textarea "create a quiz and put it in slid"
type textarea "x"
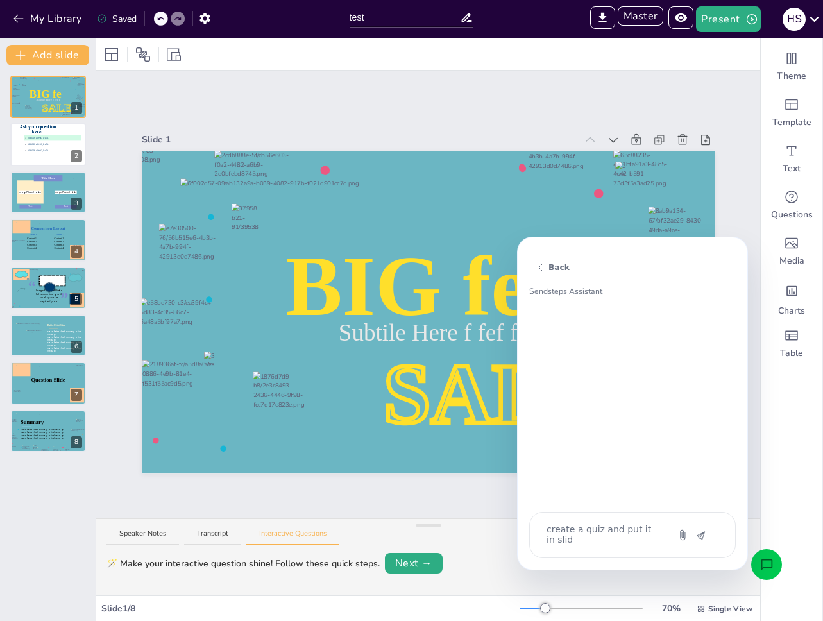
type textarea "create a quiz and put it in slide"
type textarea "x"
type textarea "create a quiz and put it in slide"
type textarea "x"
type textarea "create a quiz and put it in"
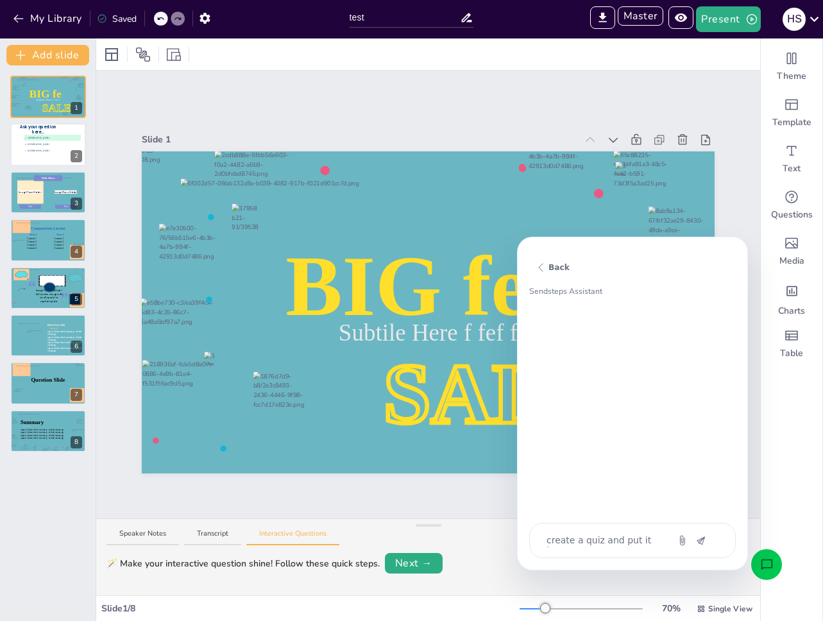
type textarea "x"
type textarea "create a quiz and put it"
type textarea "x"
type textarea "create a quiz and put"
type textarea "x"
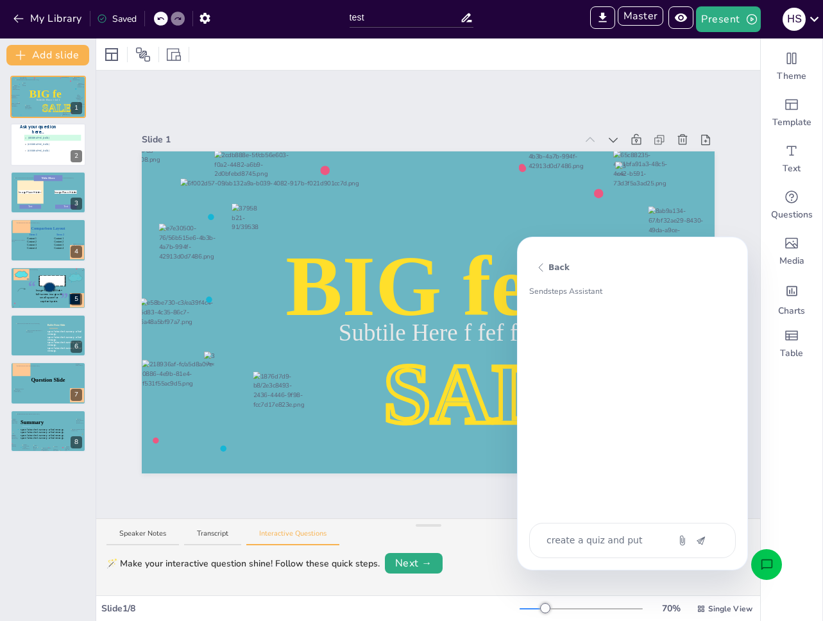
type textarea "create a quiz and"
type textarea "x"
type textarea "create a quiz"
type textarea "x"
type textarea "create a quiz a"
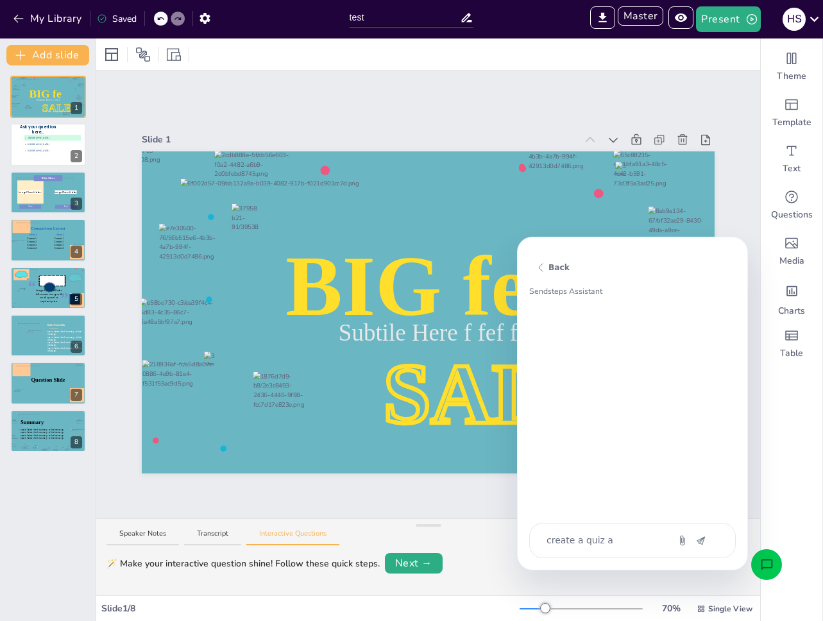
type textarea "x"
type textarea "create a quiz ab"
type textarea "x"
type textarea "create a quiz abo"
type textarea "x"
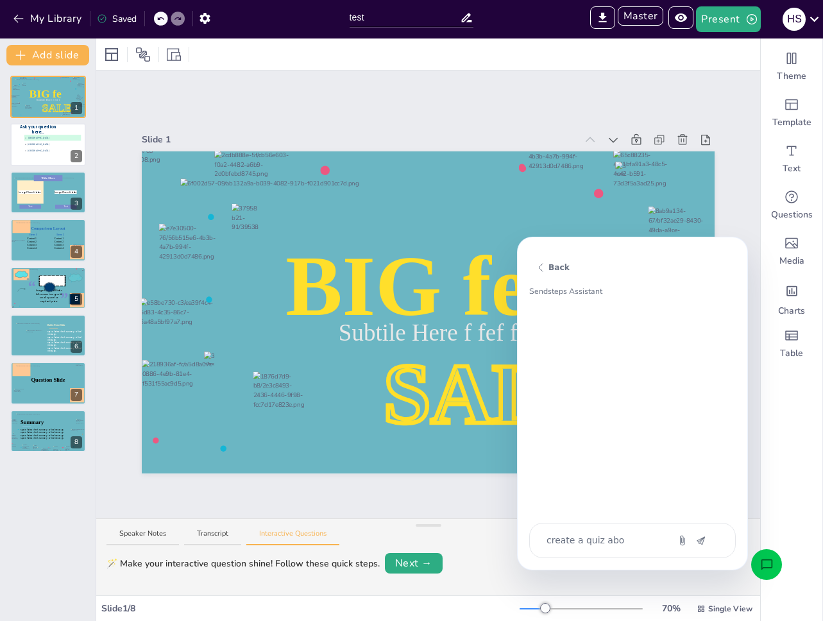
type textarea "create a quiz abou"
type textarea "x"
type textarea "create a quiz about"
type textarea "x"
type textarea "create a quiz about"
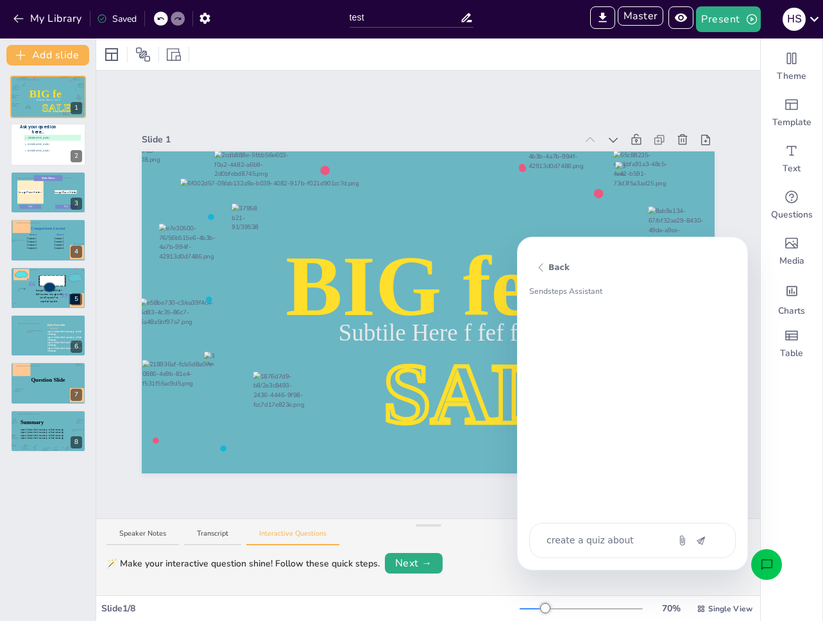
type textarea "x"
type textarea "create a quiz about t"
type textarea "x"
type textarea "create a quiz about th"
type textarea "x"
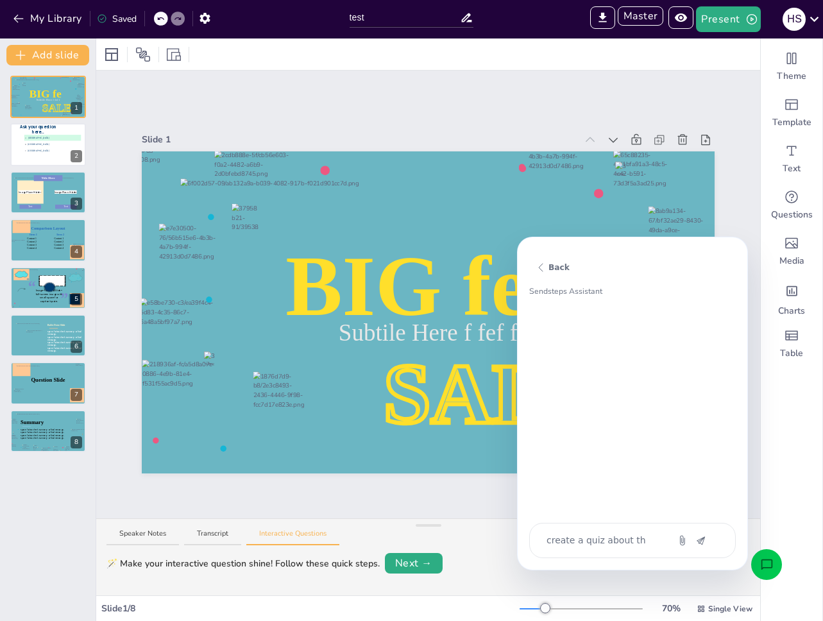
type textarea "create a quiz about the"
type textarea "x"
type textarea "create a quiz about the"
type textarea "x"
type textarea "create a quiz about the b"
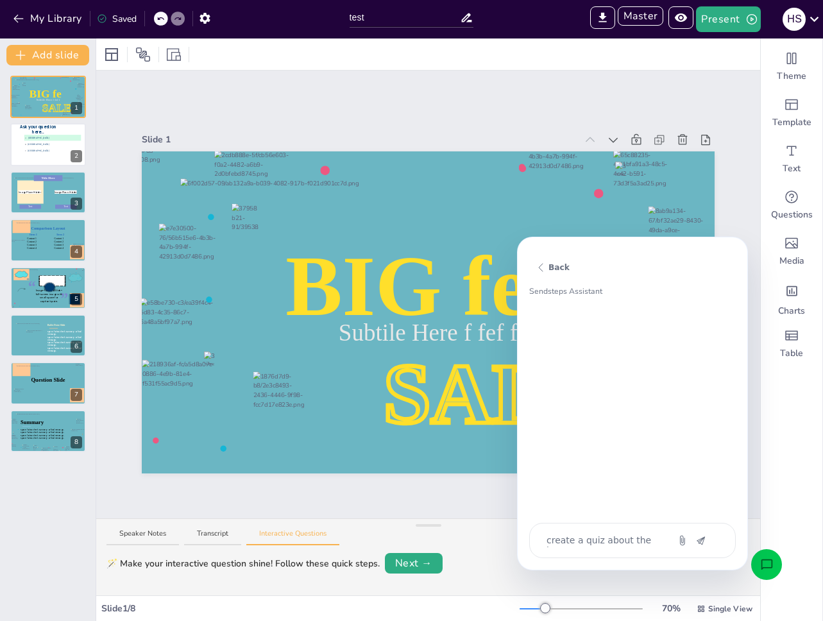
type textarea "x"
type textarea "create a quiz about the bi"
type textarea "x"
type textarea "create a quiz about the big"
type textarea "x"
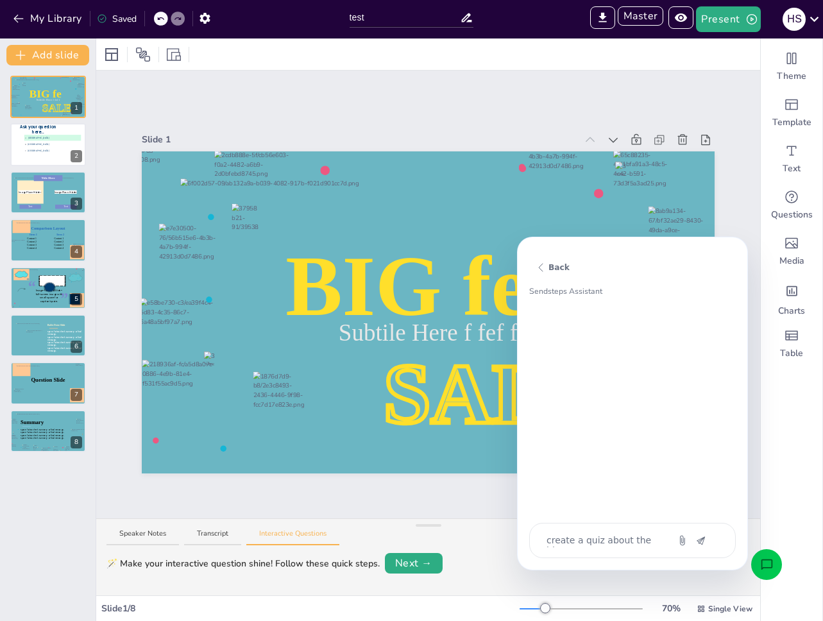
type textarea "create a quiz about the big"
type textarea "x"
type textarea "create a quiz about the big b"
type textarea "x"
type textarea "create a quiz about the big ba"
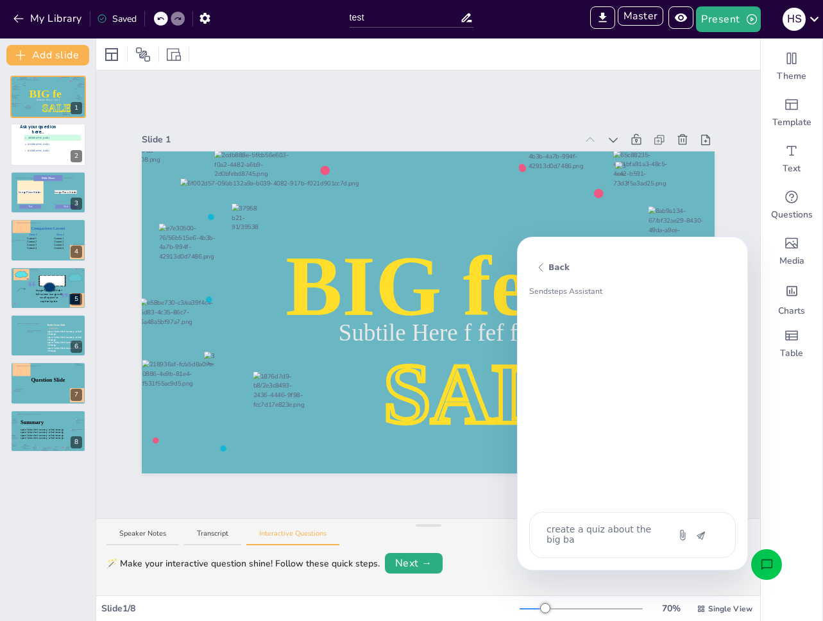
type textarea "x"
type textarea "create a quiz about the big ban"
type textarea "x"
type textarea "create a quiz about the big bang"
type textarea "x"
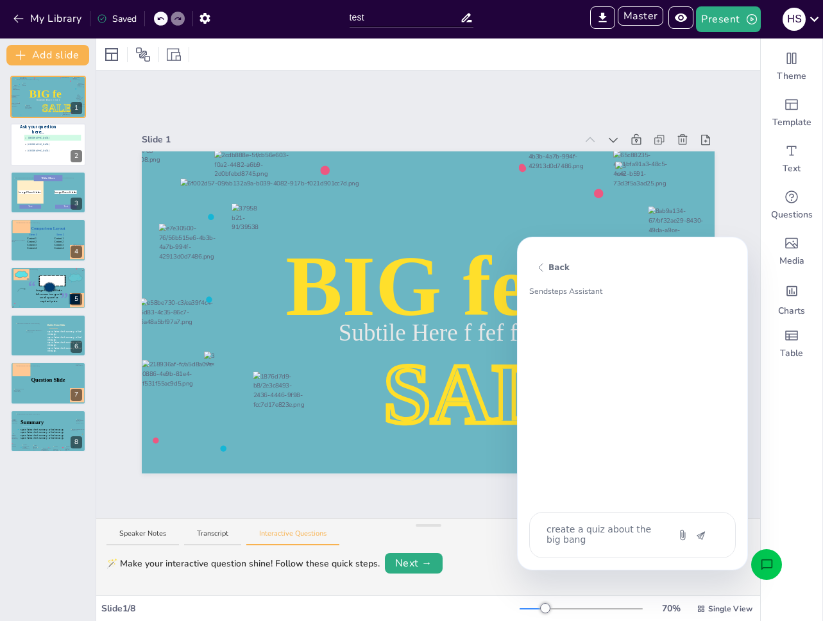
type textarea "create a quiz about the big bang"
type textarea "x"
type textarea "create a quiz about the big bang t"
type textarea "x"
type textarea "create a quiz about the big bang th"
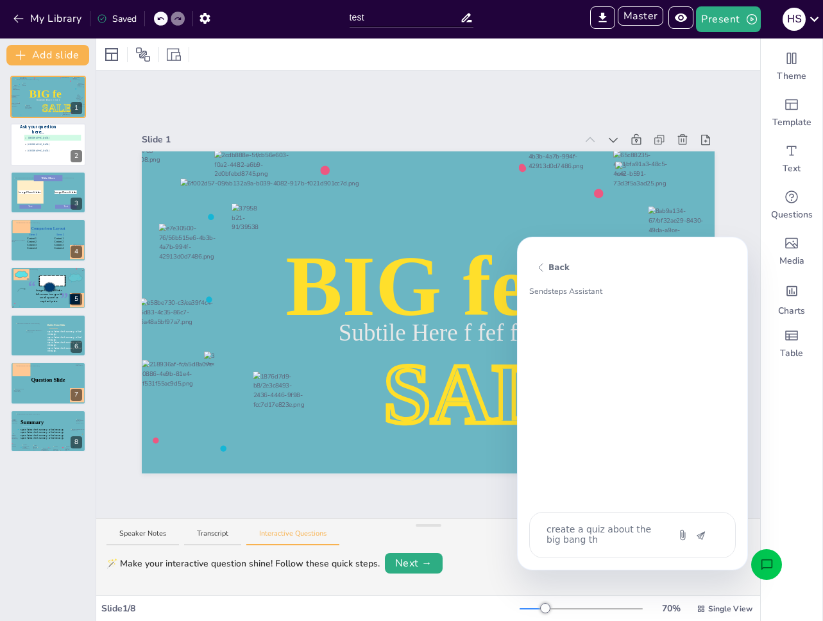
type textarea "x"
type textarea "create a quiz about the big bang the"
type textarea "x"
type textarea "create a quiz about the big bang theo"
type textarea "x"
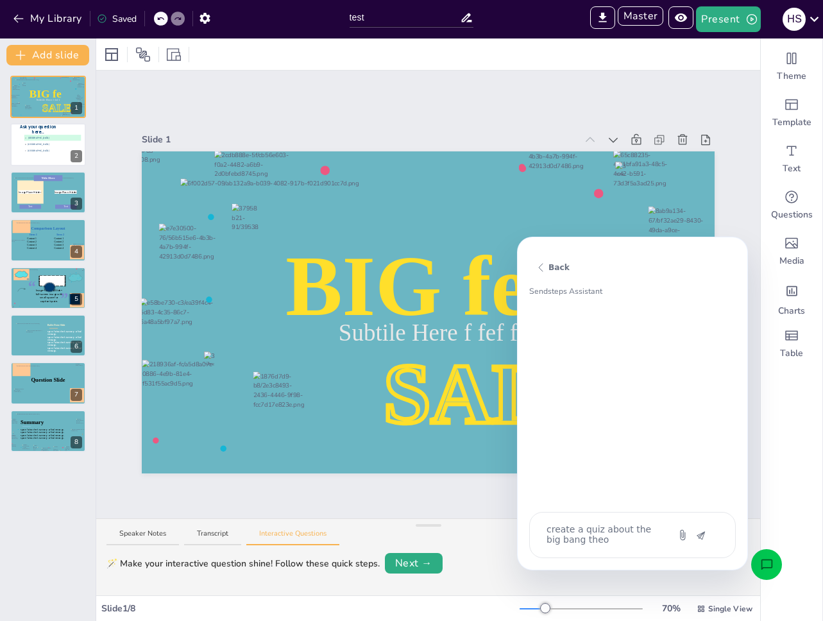
type textarea "create a quiz about the big bang theor"
type textarea "x"
type textarea "create a quiz about the big bang theory"
type textarea "x"
type textarea "create a quiz about the big bang theory"
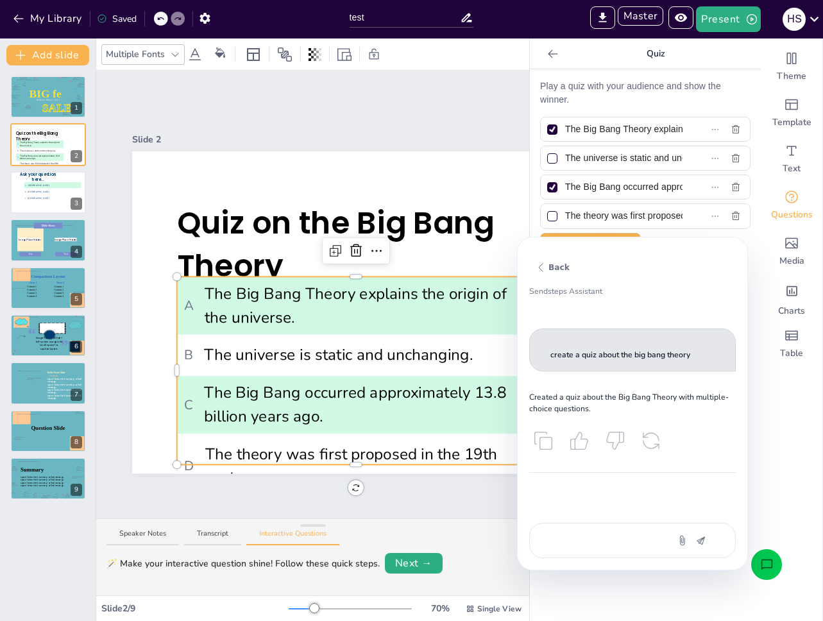
click at [766, 570] on icon "Open assistant chat" at bounding box center [767, 564] width 13 height 13
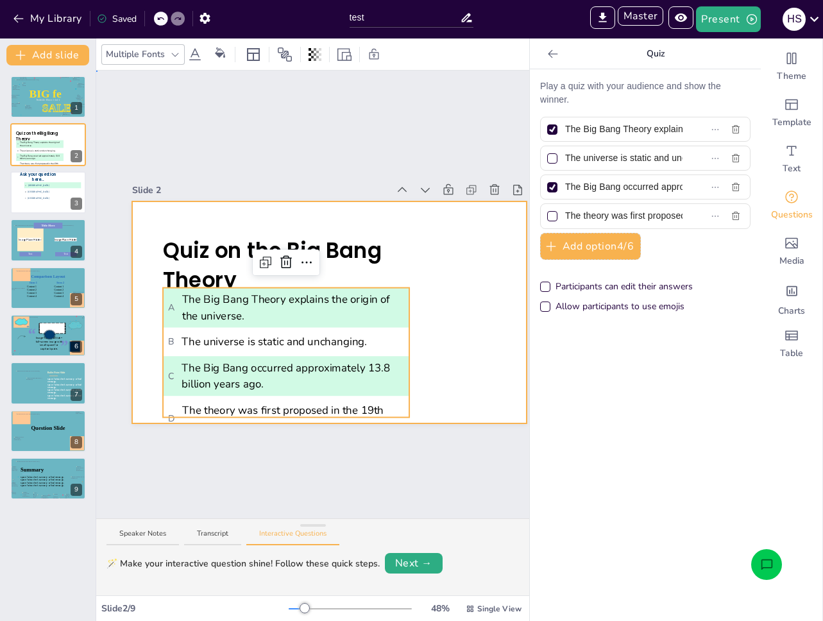
click at [437, 343] on div at bounding box center [329, 313] width 395 height 222
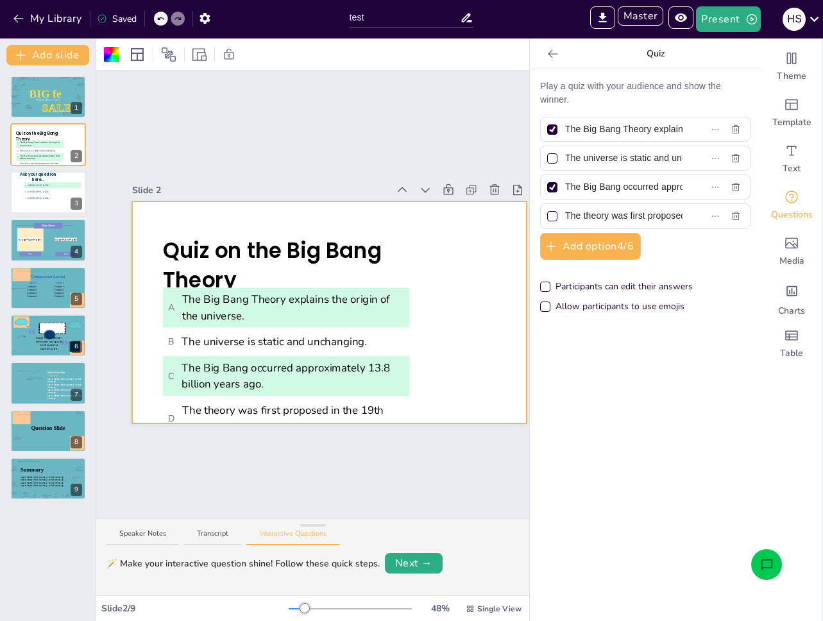
click at [229, 118] on div "Slide 1 Subtile Here f fef f BIG fe SALE Slide 2 Quiz on the Big Bang Theory A …" at bounding box center [329, 295] width 467 height 448
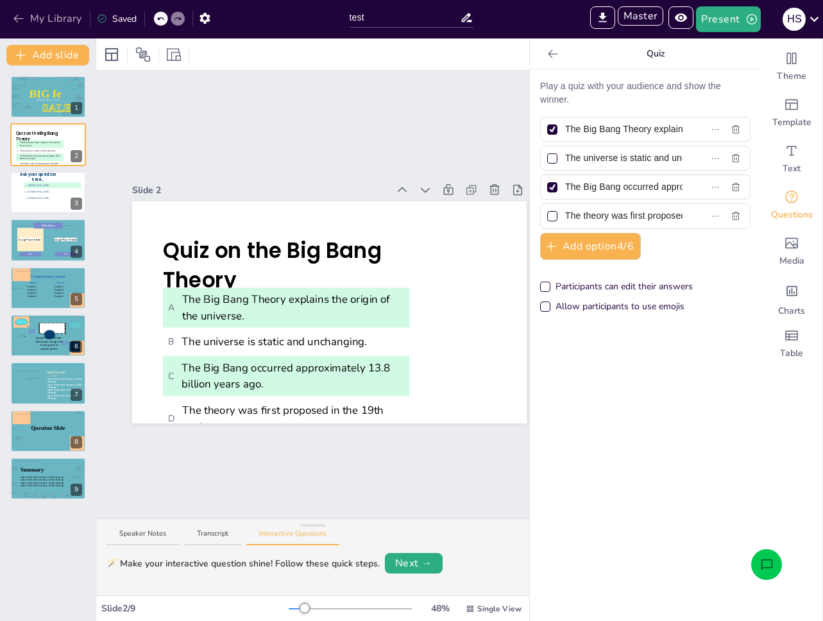
click at [80, 22] on button "My Library" at bounding box center [49, 18] width 78 height 21
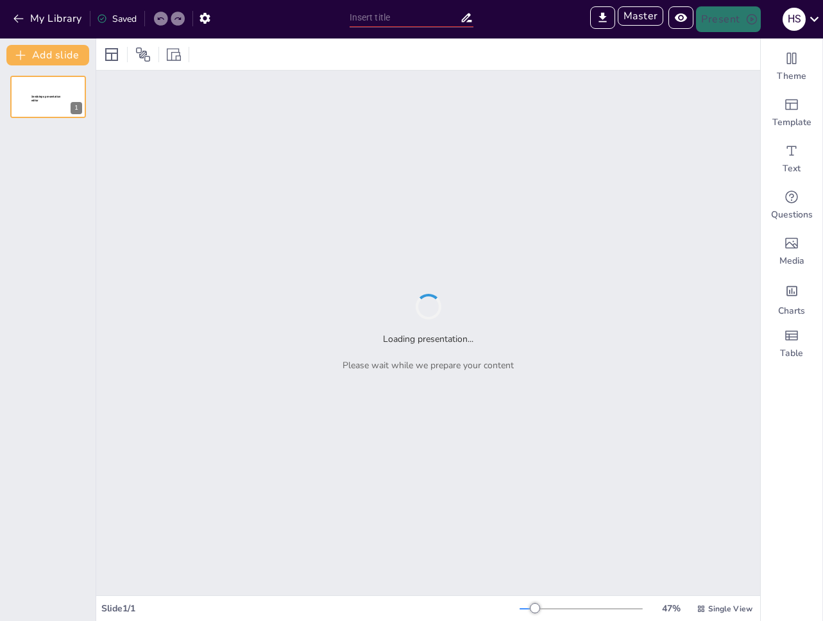
type input "Sendsteps presentation"
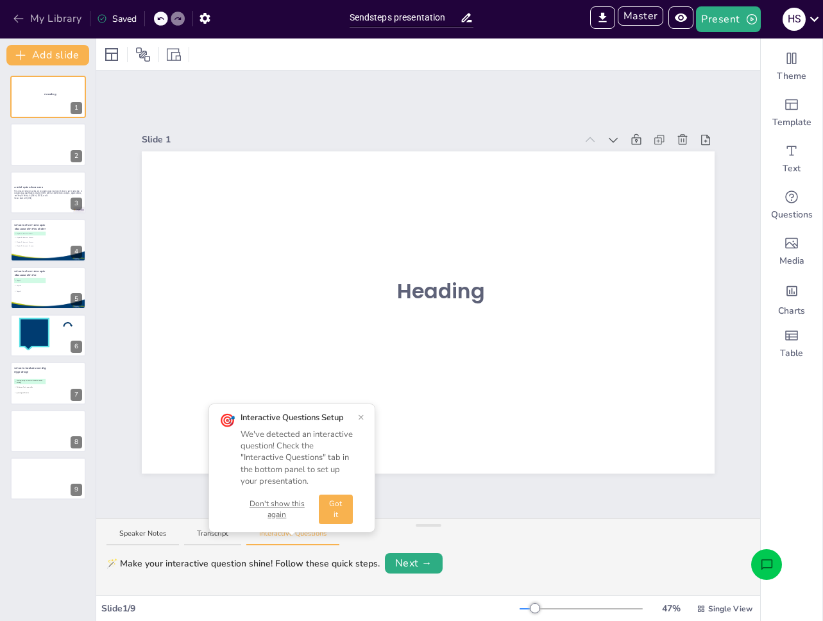
click at [60, 11] on button "My Library" at bounding box center [49, 18] width 78 height 21
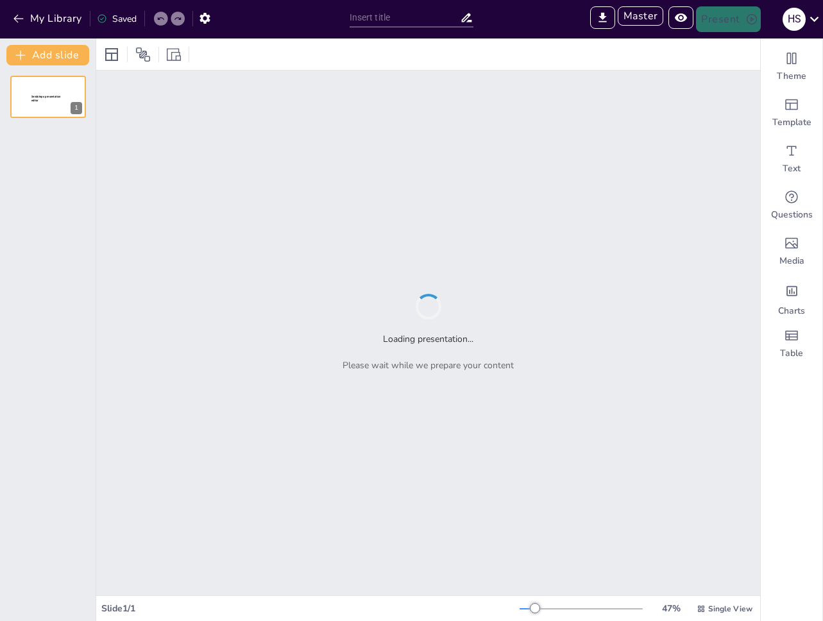
type input "Sendsteps presentation"
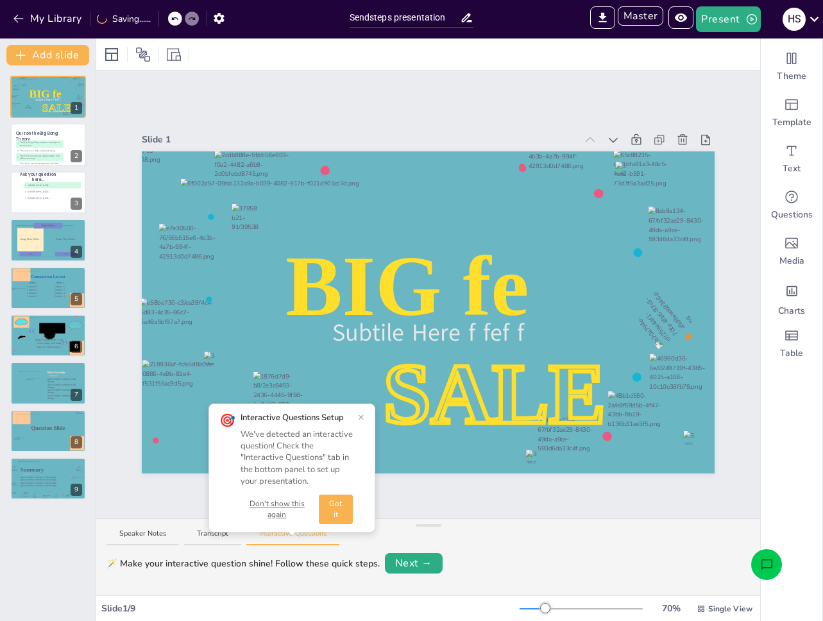
click at [305, 504] on button "Don't show this again" at bounding box center [277, 510] width 73 height 22
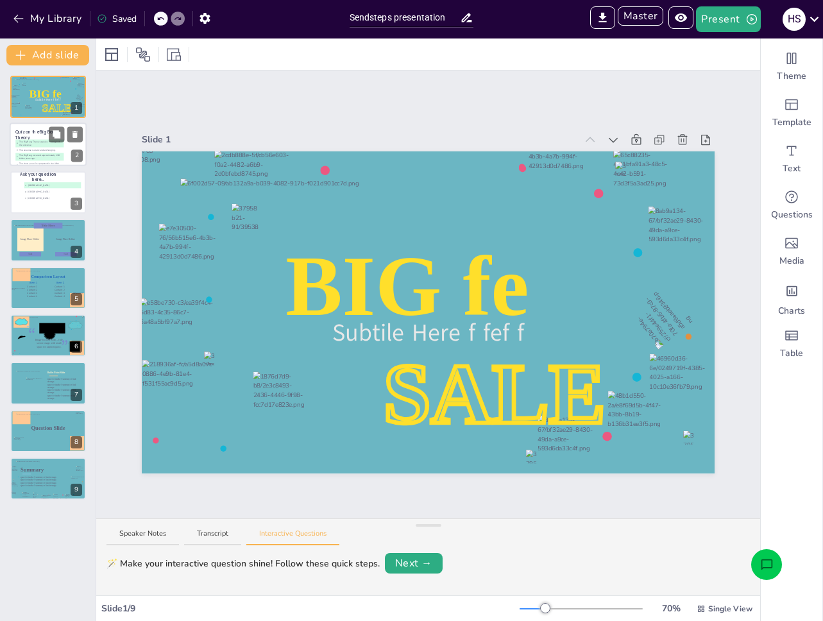
click at [28, 138] on span "Quiz on the Big Bang Theory" at bounding box center [36, 136] width 43 height 12
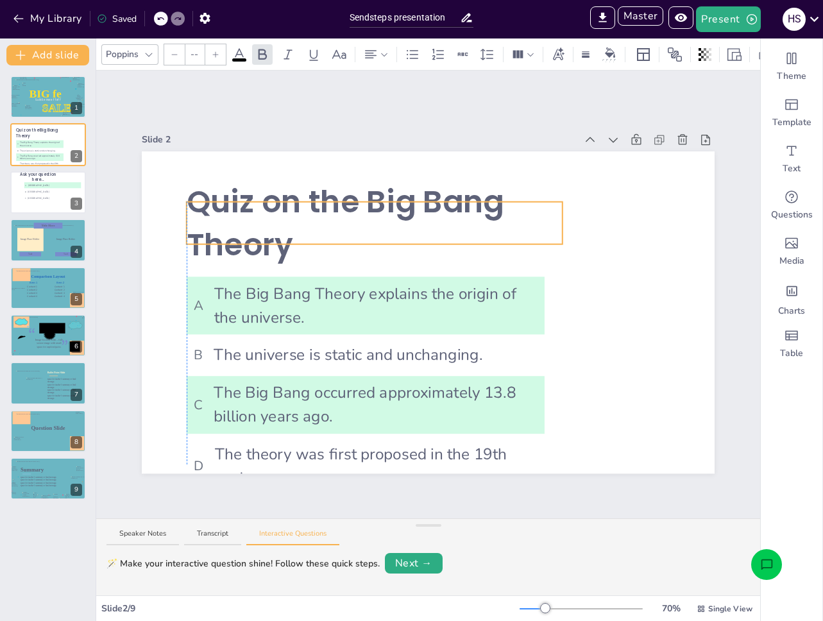
drag, startPoint x: 325, startPoint y: 249, endPoint x: 327, endPoint y: 228, distance: 21.3
click at [327, 228] on p "Quiz on the Big Bang Theory" at bounding box center [375, 222] width 376 height 85
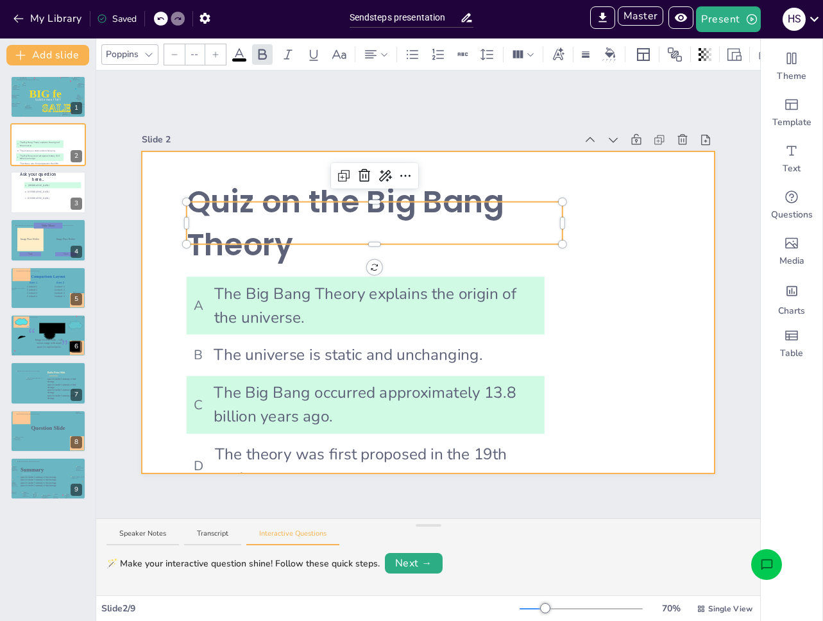
click at [565, 295] on div at bounding box center [428, 312] width 573 height 322
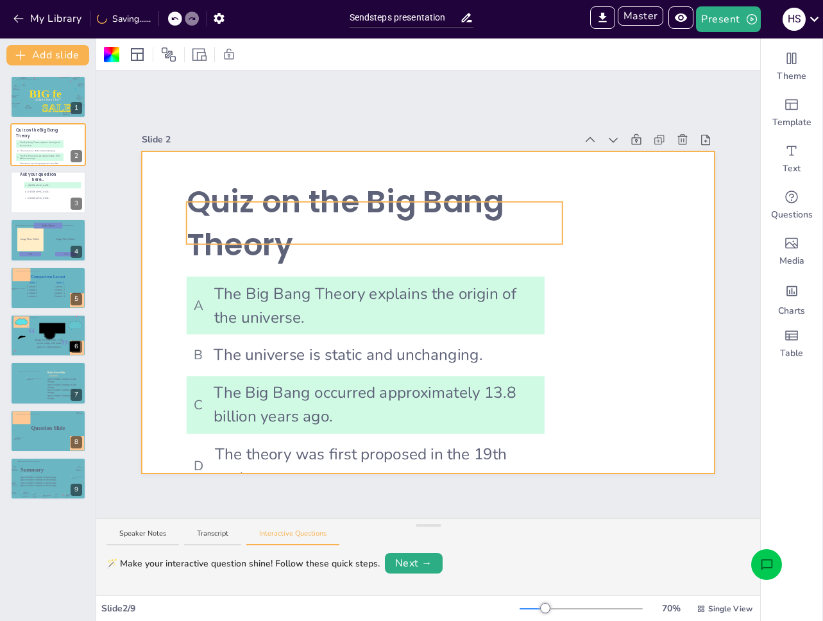
click at [477, 212] on span "Quiz on the Big Bang Theory" at bounding box center [346, 222] width 318 height 85
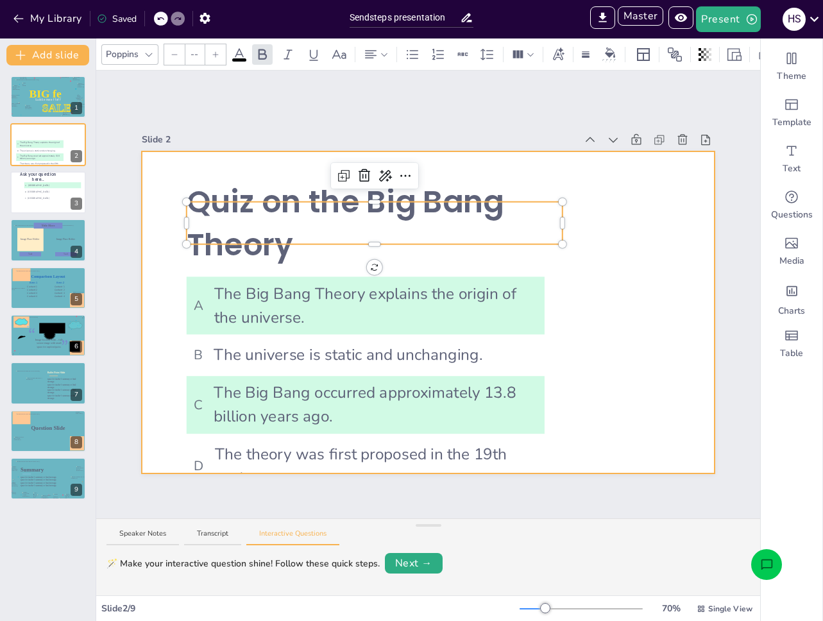
click at [588, 226] on div at bounding box center [428, 312] width 573 height 322
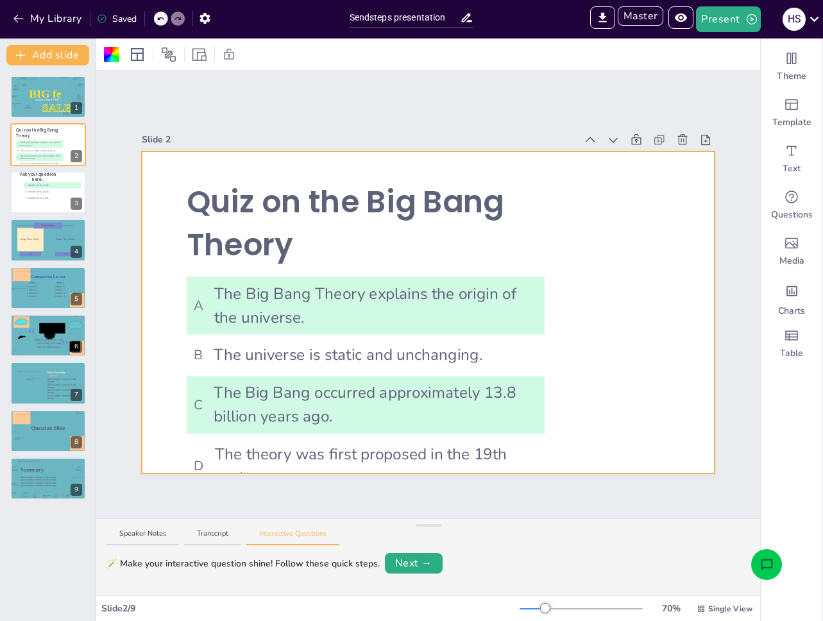
click at [281, 323] on span "A The Big Bang Theory explains the origin of the universe." at bounding box center [366, 305] width 344 height 47
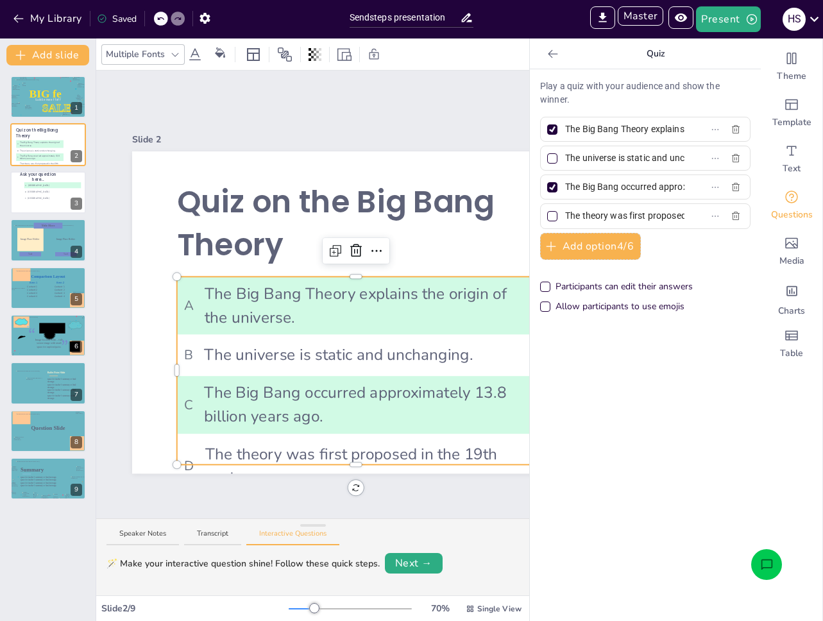
click at [547, 58] on icon at bounding box center [553, 53] width 13 height 13
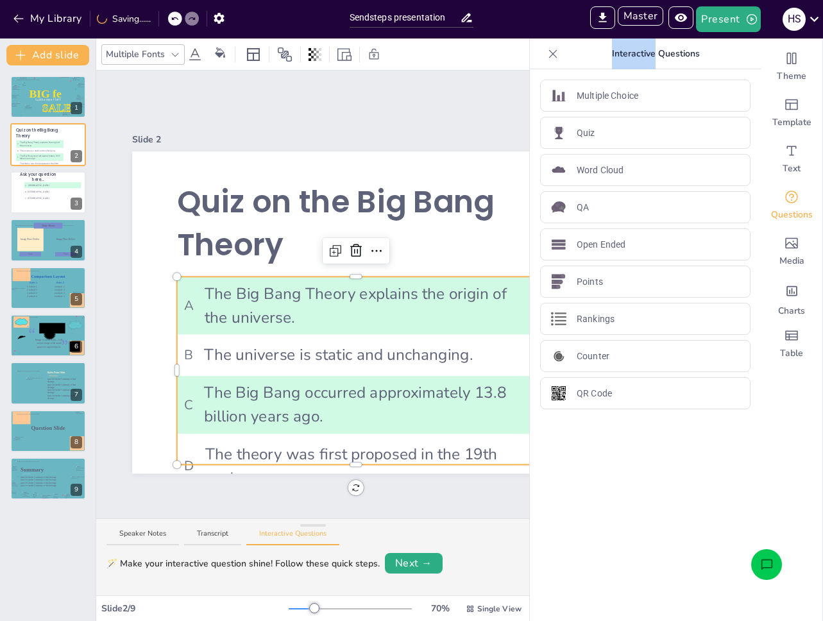
click at [547, 57] on icon at bounding box center [553, 53] width 13 height 13
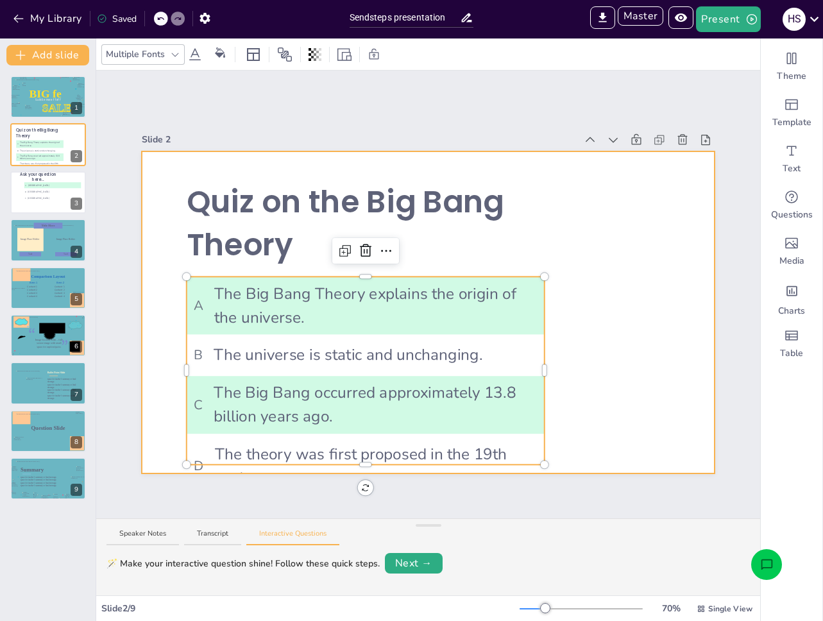
click at [606, 323] on div at bounding box center [428, 312] width 573 height 322
click at [446, 358] on span "B The universe is static and unchanging." at bounding box center [366, 355] width 344 height 24
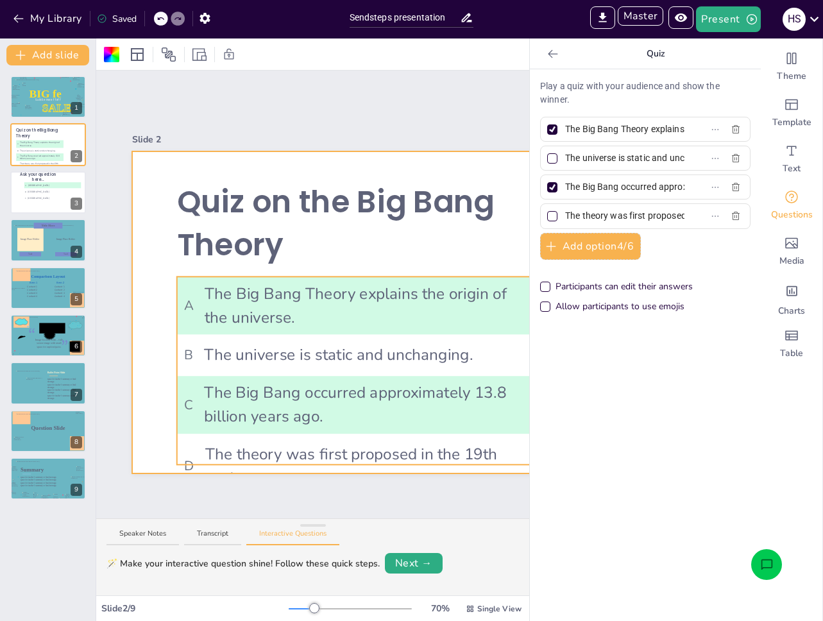
click at [191, 296] on span "A" at bounding box center [189, 306] width 10 height 20
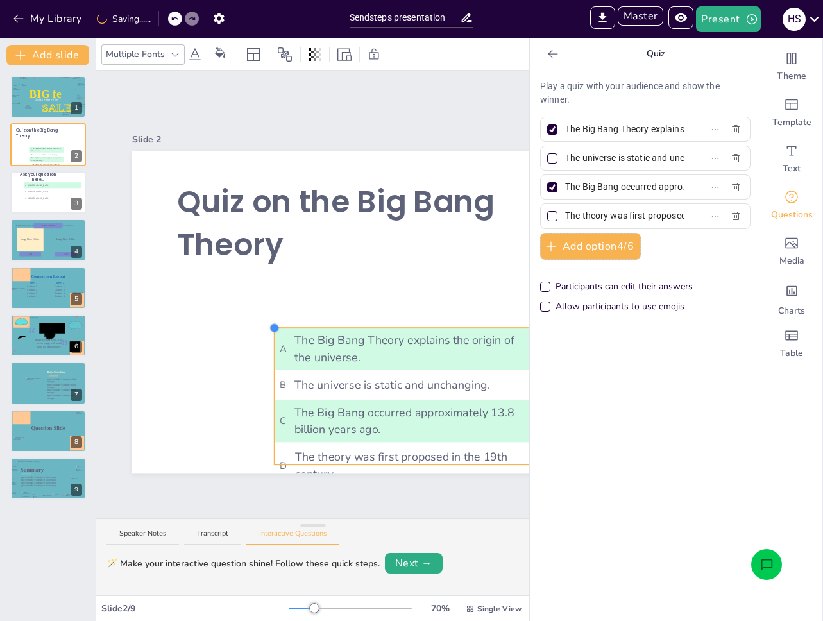
drag, startPoint x: 180, startPoint y: 271, endPoint x: 332, endPoint y: 367, distance: 180.2
click at [276, 332] on div at bounding box center [405, 396] width 261 height 137
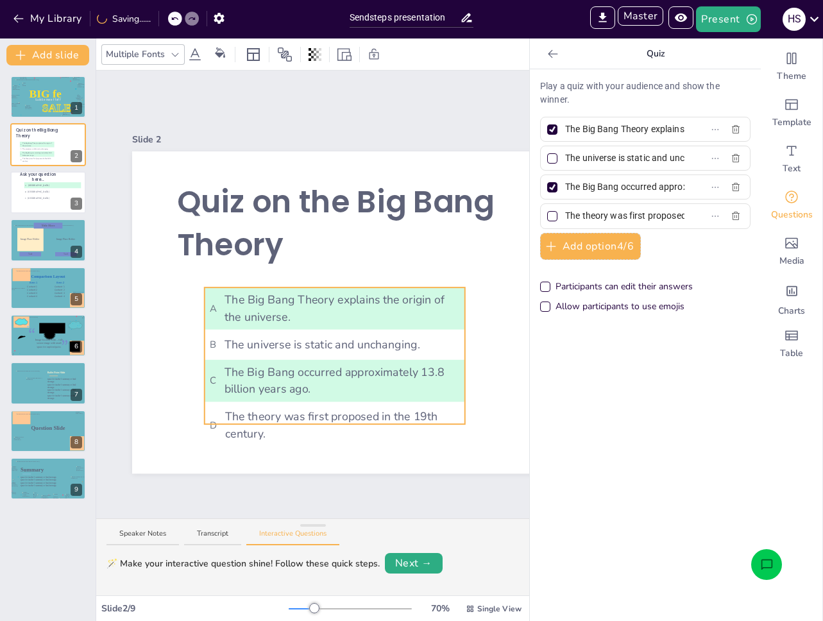
drag, startPoint x: 337, startPoint y: 370, endPoint x: 343, endPoint y: 447, distance: 76.6
click at [265, 332] on li "B The universe is static and unchanging." at bounding box center [335, 344] width 261 height 25
click at [343, 447] on div at bounding box center [418, 312] width 573 height 322
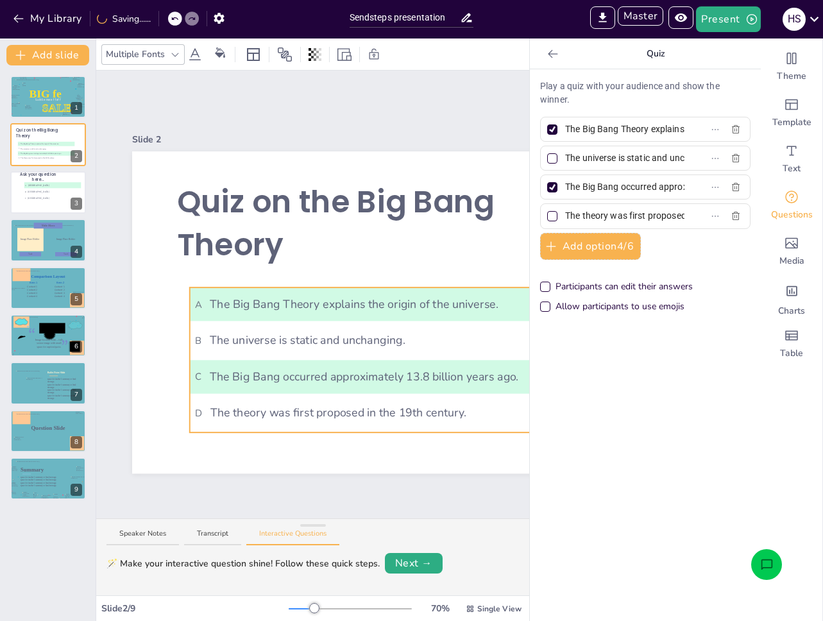
drag, startPoint x: 386, startPoint y: 394, endPoint x: 373, endPoint y: 394, distance: 12.8
click at [373, 396] on li "D The theory was first proposed in the 19th century." at bounding box center [405, 412] width 430 height 33
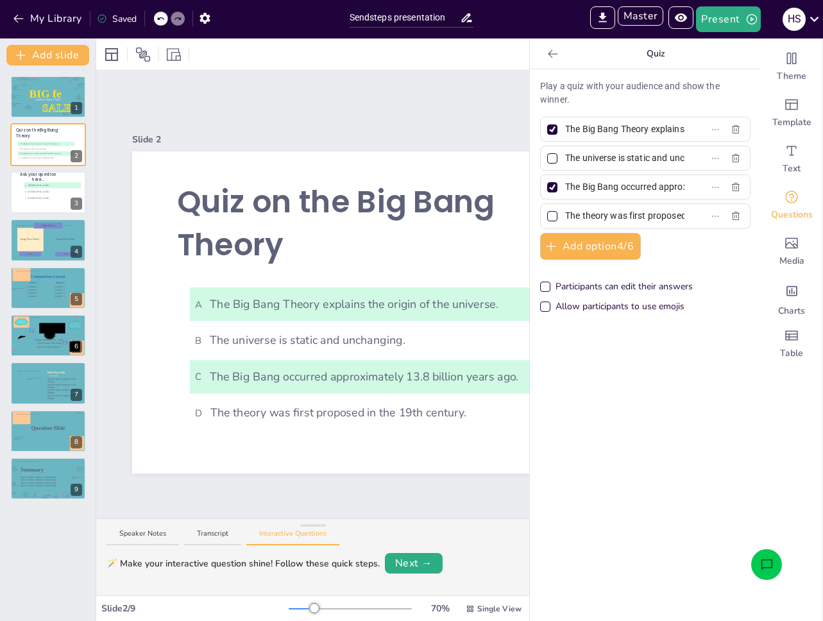
click at [551, 51] on div at bounding box center [553, 54] width 21 height 21
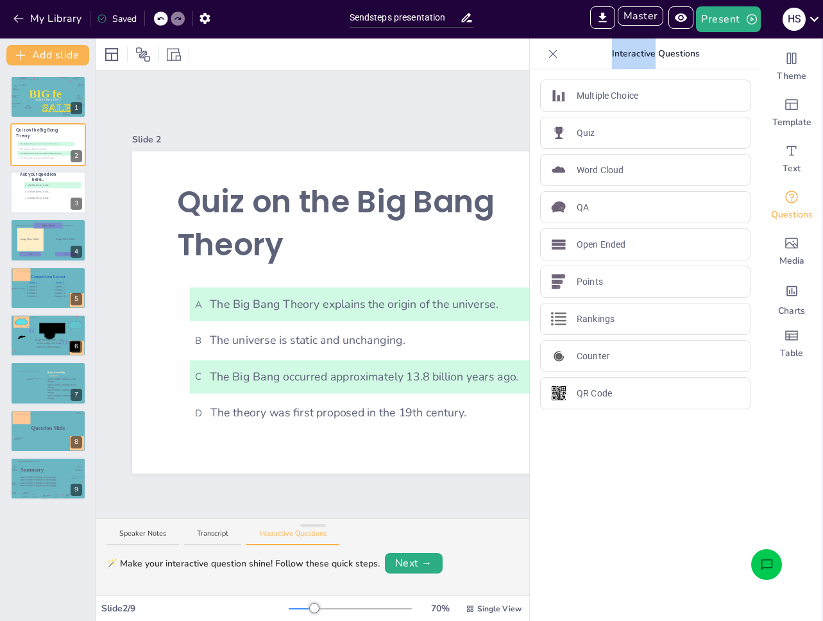
click at [551, 51] on div at bounding box center [553, 54] width 21 height 21
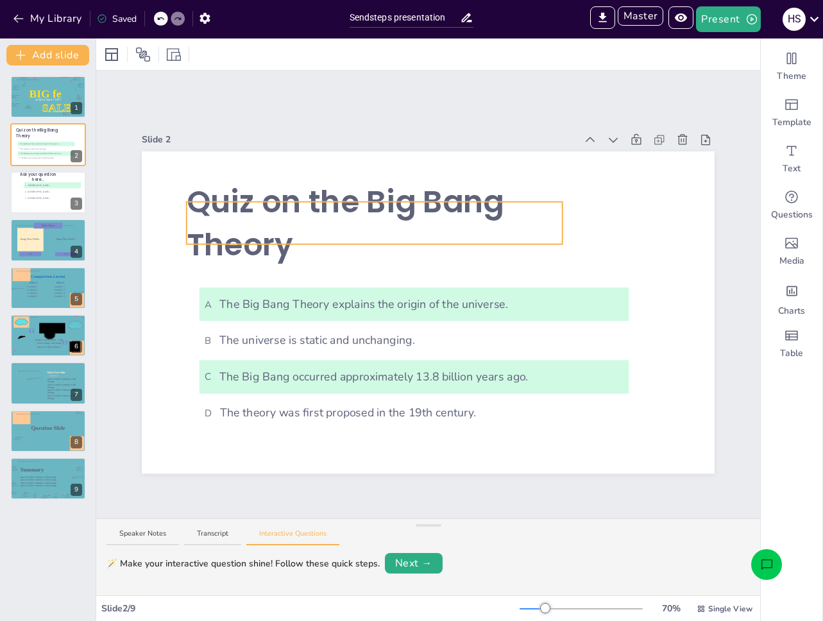
click at [336, 240] on p "Quiz on the Big Ban g Theory" at bounding box center [375, 222] width 376 height 85
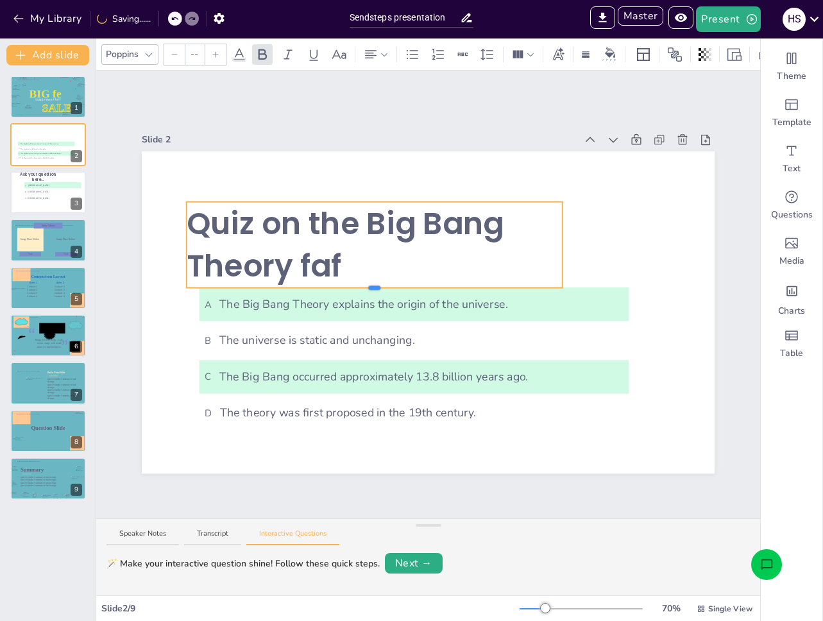
drag, startPoint x: 368, startPoint y: 241, endPoint x: 505, endPoint y: 265, distance: 139.4
click at [381, 284] on div "A The Big Bang Theory explains the origin of the universe. B The universe is st…" at bounding box center [428, 312] width 573 height 322
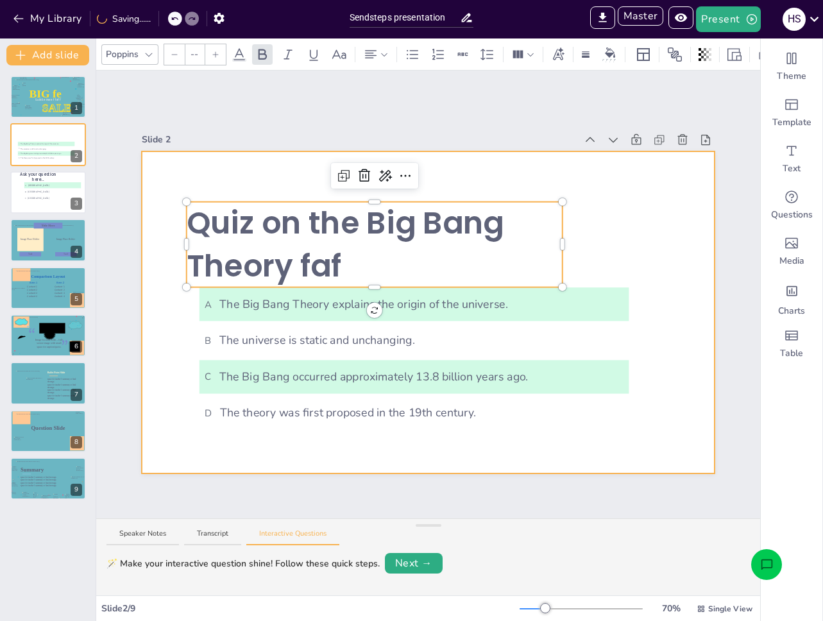
click at [630, 230] on div at bounding box center [428, 312] width 573 height 322
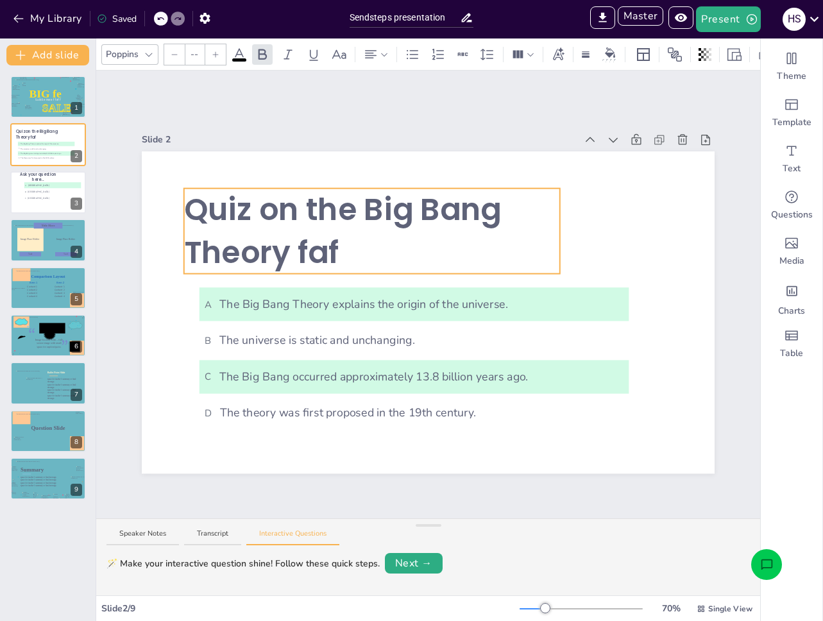
drag, startPoint x: 481, startPoint y: 239, endPoint x: 478, endPoint y: 225, distance: 13.7
click at [478, 225] on strong "Quiz on the Big Ban g Theory faf" at bounding box center [343, 231] width 318 height 85
click at [365, 205] on span "Quiz on the Big Ban" at bounding box center [332, 210] width 297 height 42
type input "--"
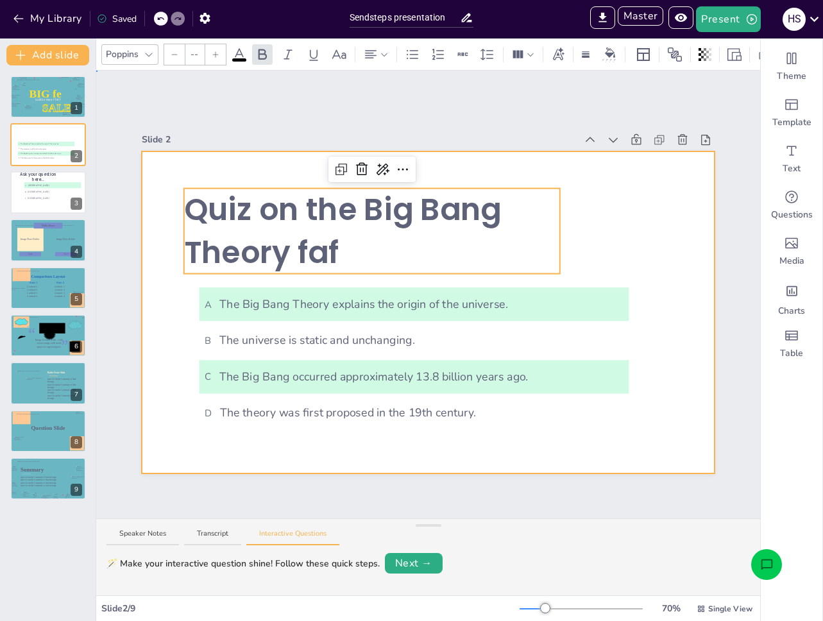
click at [596, 216] on div at bounding box center [428, 312] width 573 height 322
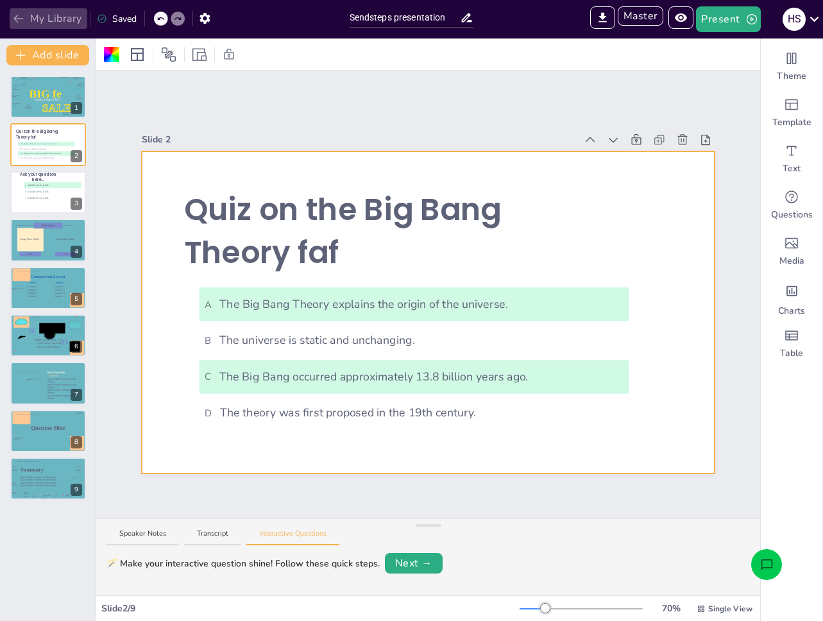
click at [69, 23] on button "My Library" at bounding box center [49, 18] width 78 height 21
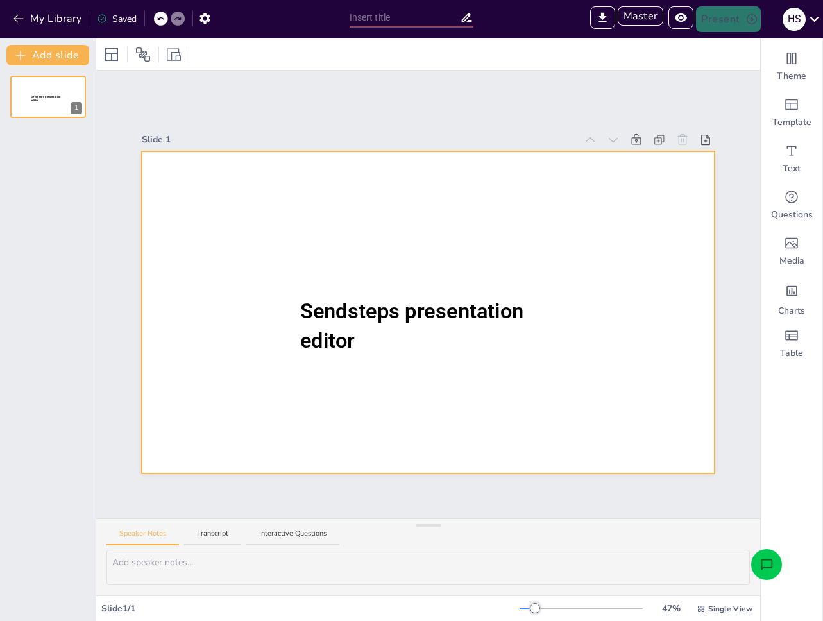
type input "Sendsteps presentation"
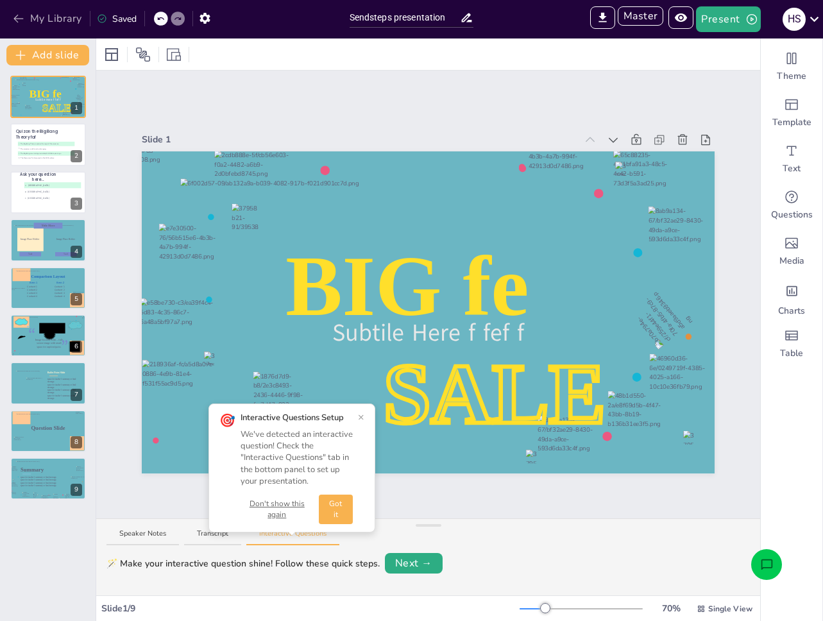
click at [73, 13] on button "My Library" at bounding box center [49, 18] width 78 height 21
